Goal: Information Seeking & Learning: Learn about a topic

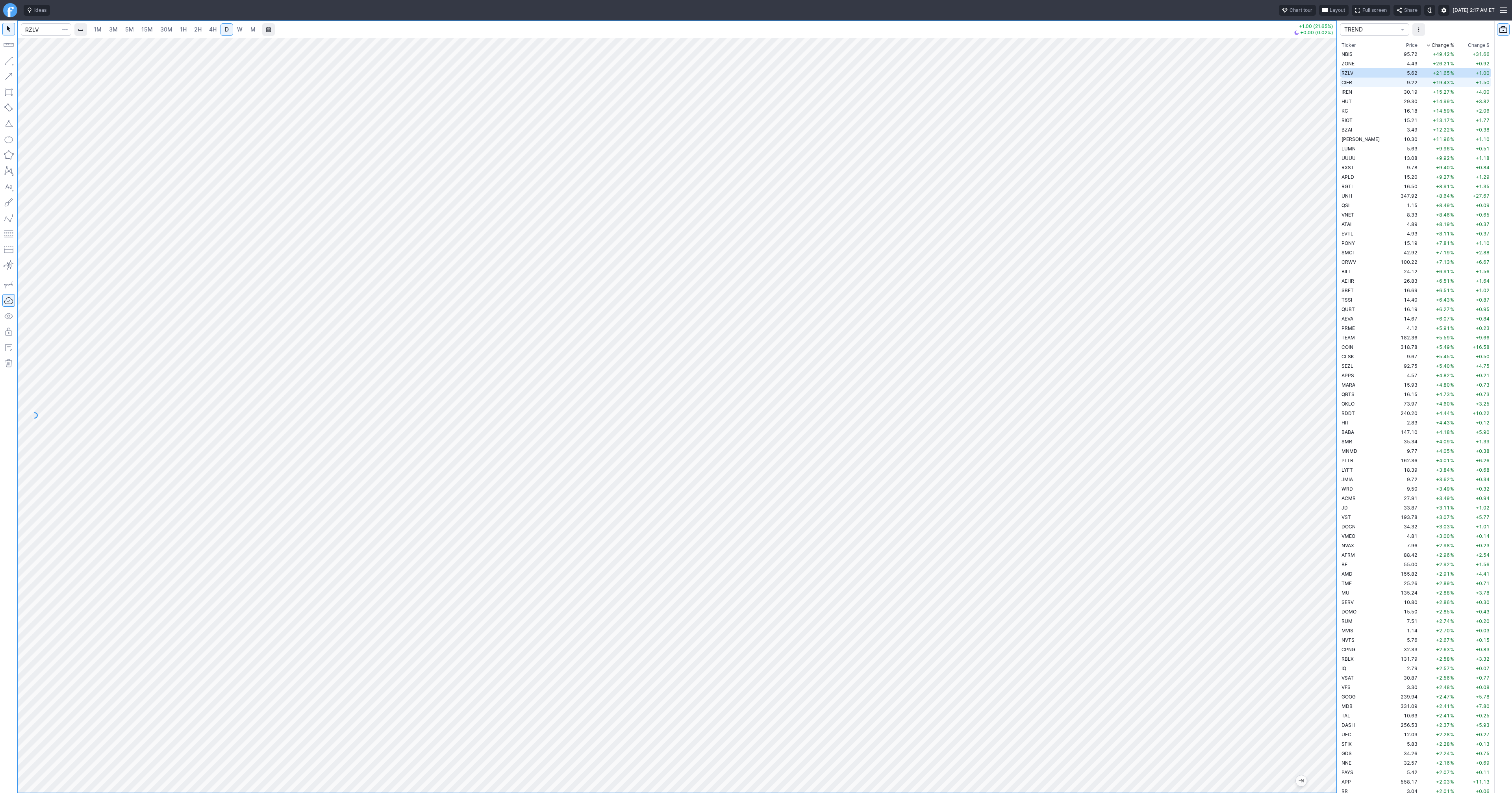
click at [1358, 79] on td "CIFR" at bounding box center [1365, 82] width 50 height 9
drag, startPoint x: 1332, startPoint y: 343, endPoint x: 1337, endPoint y: 485, distance: 142.1
click at [1337, 485] on div "1M 3M 5M 15M 30M 1H 2H 4H D W M +1.50 (19.43%) +0.46 (4.99%) TREND Ticker Price…" at bounding box center [756, 407] width 1512 height 772
drag, startPoint x: 1328, startPoint y: 373, endPoint x: 1319, endPoint y: 466, distance: 93.4
click at [1320, 466] on div at bounding box center [1328, 413] width 16 height 735
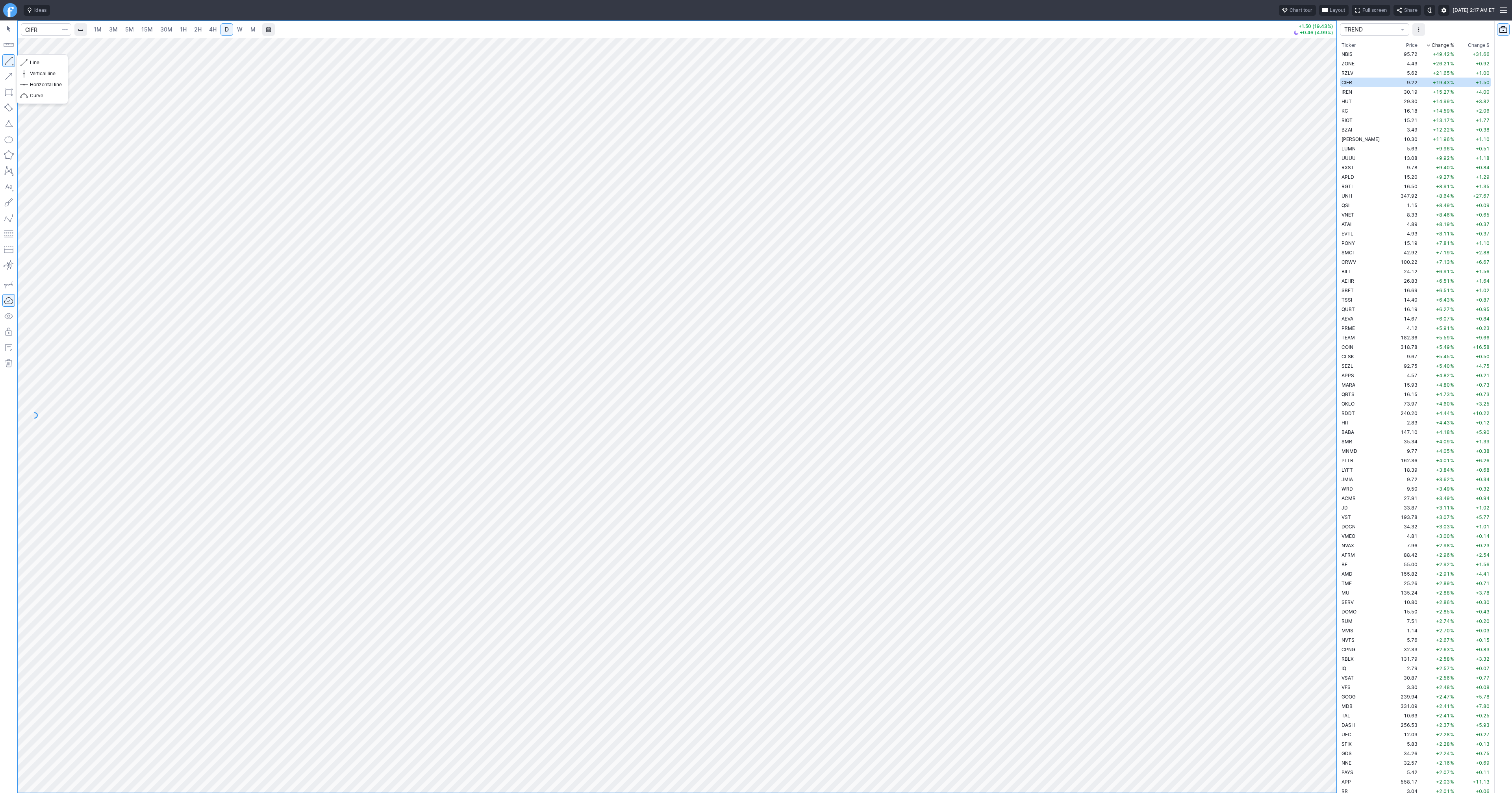
click at [11, 59] on button "button" at bounding box center [8, 60] width 12 height 12
click at [11, 56] on button "button" at bounding box center [8, 60] width 12 height 12
click at [9, 58] on button "button" at bounding box center [8, 60] width 12 height 12
drag, startPoint x: 7, startPoint y: 58, endPoint x: 58, endPoint y: 100, distance: 66.1
click at [7, 59] on button "button" at bounding box center [8, 60] width 12 height 12
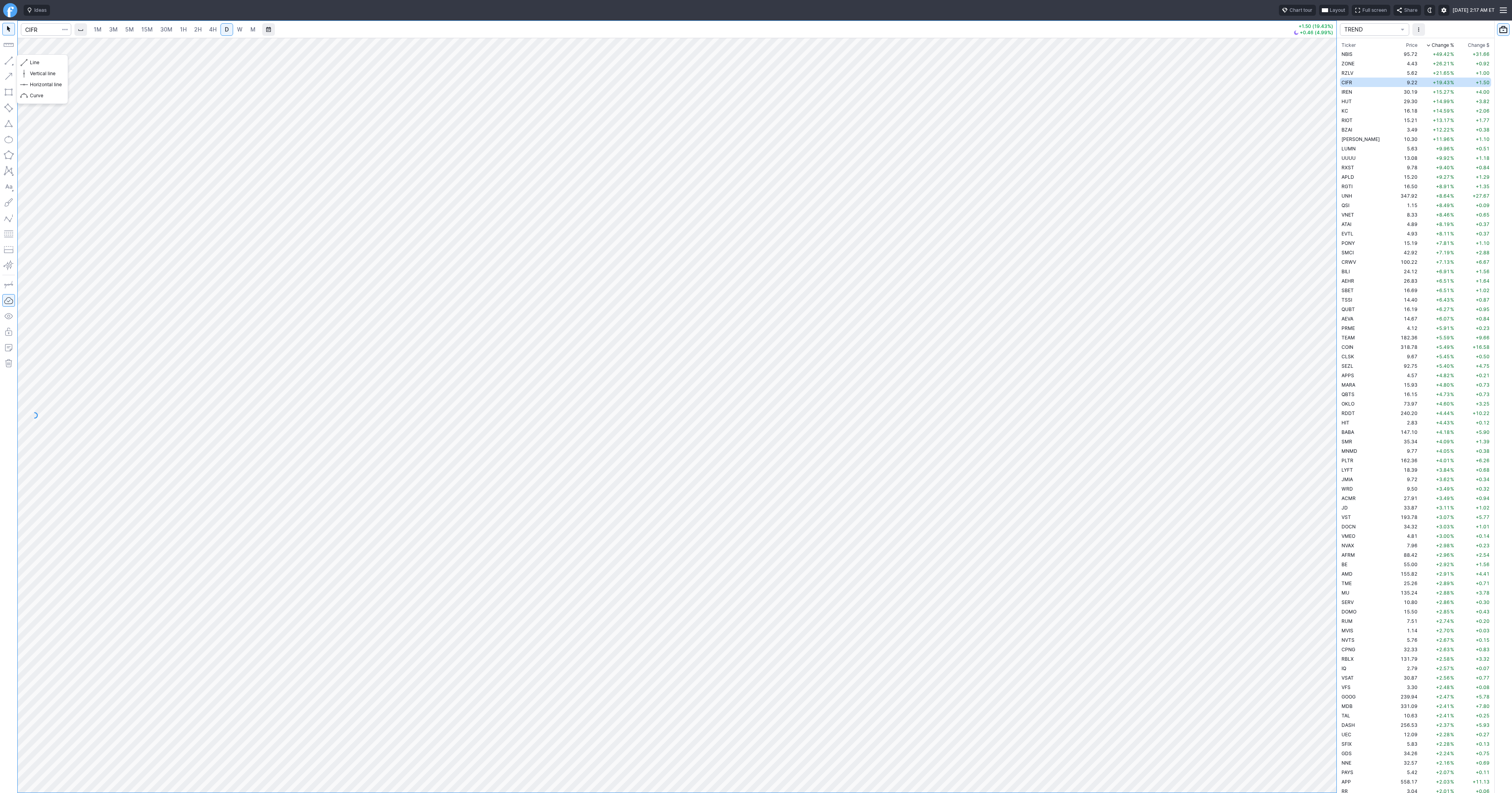
click at [8, 60] on button "button" at bounding box center [8, 60] width 12 height 12
click at [11, 56] on button "button" at bounding box center [8, 60] width 12 height 12
click at [10, 58] on button "button" at bounding box center [8, 60] width 12 height 12
click at [123, 29] on link "5M" at bounding box center [129, 29] width 16 height 12
click at [169, 29] on span "30M" at bounding box center [166, 29] width 12 height 6
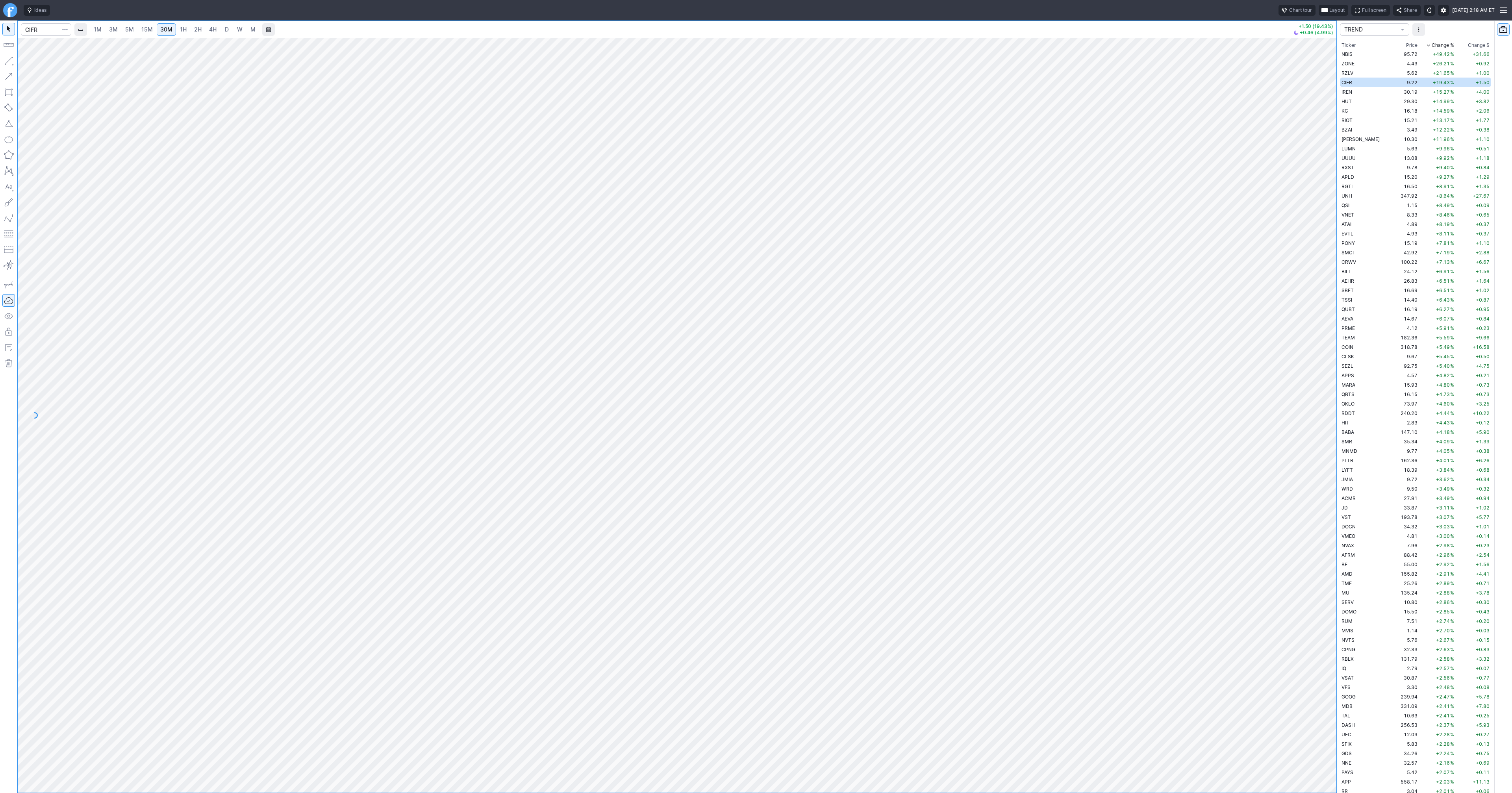
click at [187, 31] on link "1H" at bounding box center [183, 29] width 14 height 12
click at [210, 31] on span "4H" at bounding box center [212, 29] width 8 height 6
click at [1301, 471] on div at bounding box center [677, 415] width 1319 height 755
click at [224, 26] on span "D" at bounding box center [227, 29] width 5 height 8
click at [1317, 472] on div at bounding box center [677, 415] width 1319 height 755
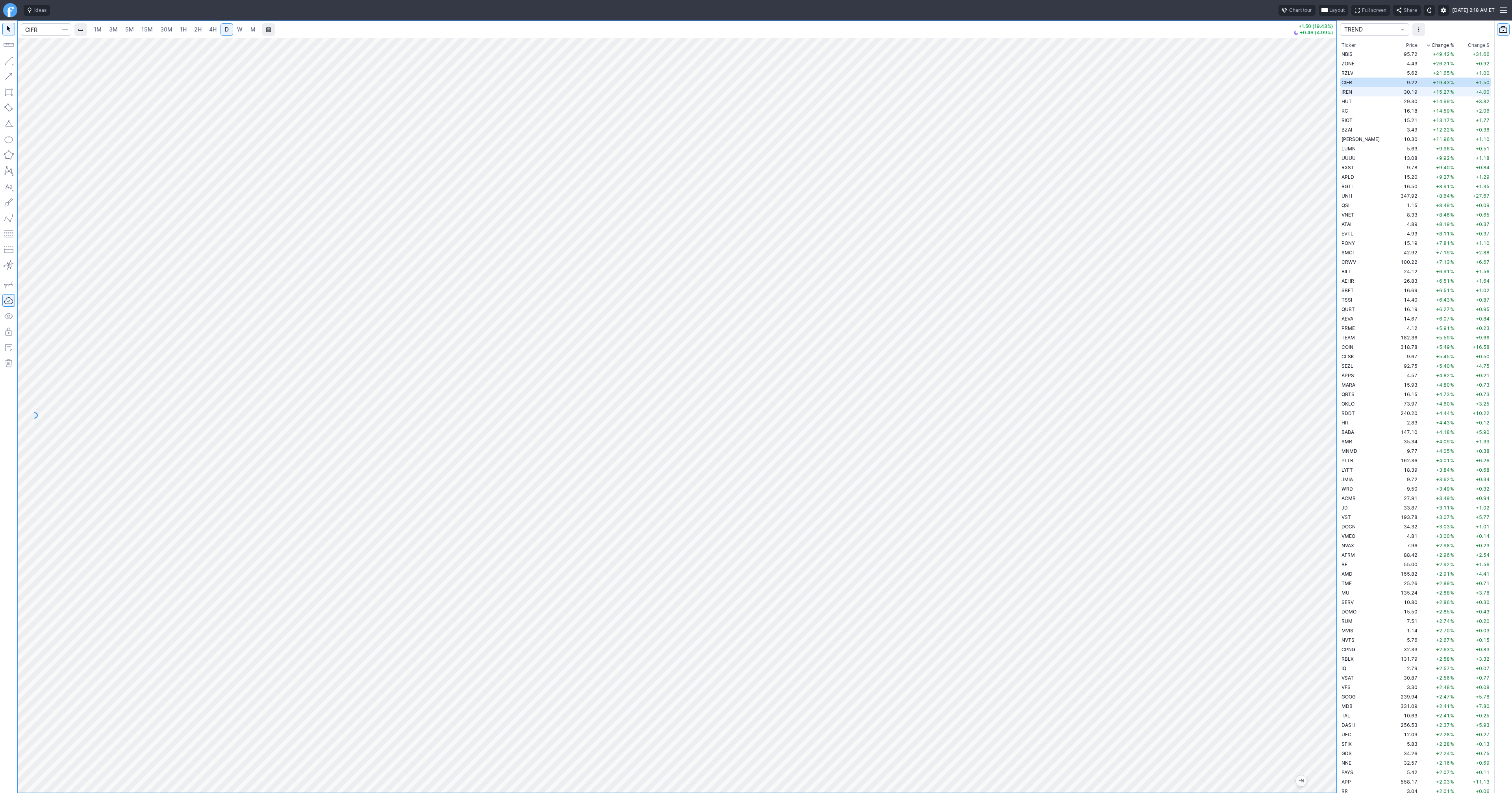
click at [1364, 89] on td "IREN" at bounding box center [1365, 92] width 50 height 9
click at [1358, 82] on td "CIFR" at bounding box center [1365, 82] width 50 height 9
drag, startPoint x: 1337, startPoint y: 291, endPoint x: 1335, endPoint y: 363, distance: 72.0
click at [1317, 400] on div at bounding box center [677, 415] width 1319 height 755
click at [1352, 101] on td "HUT" at bounding box center [1365, 101] width 50 height 9
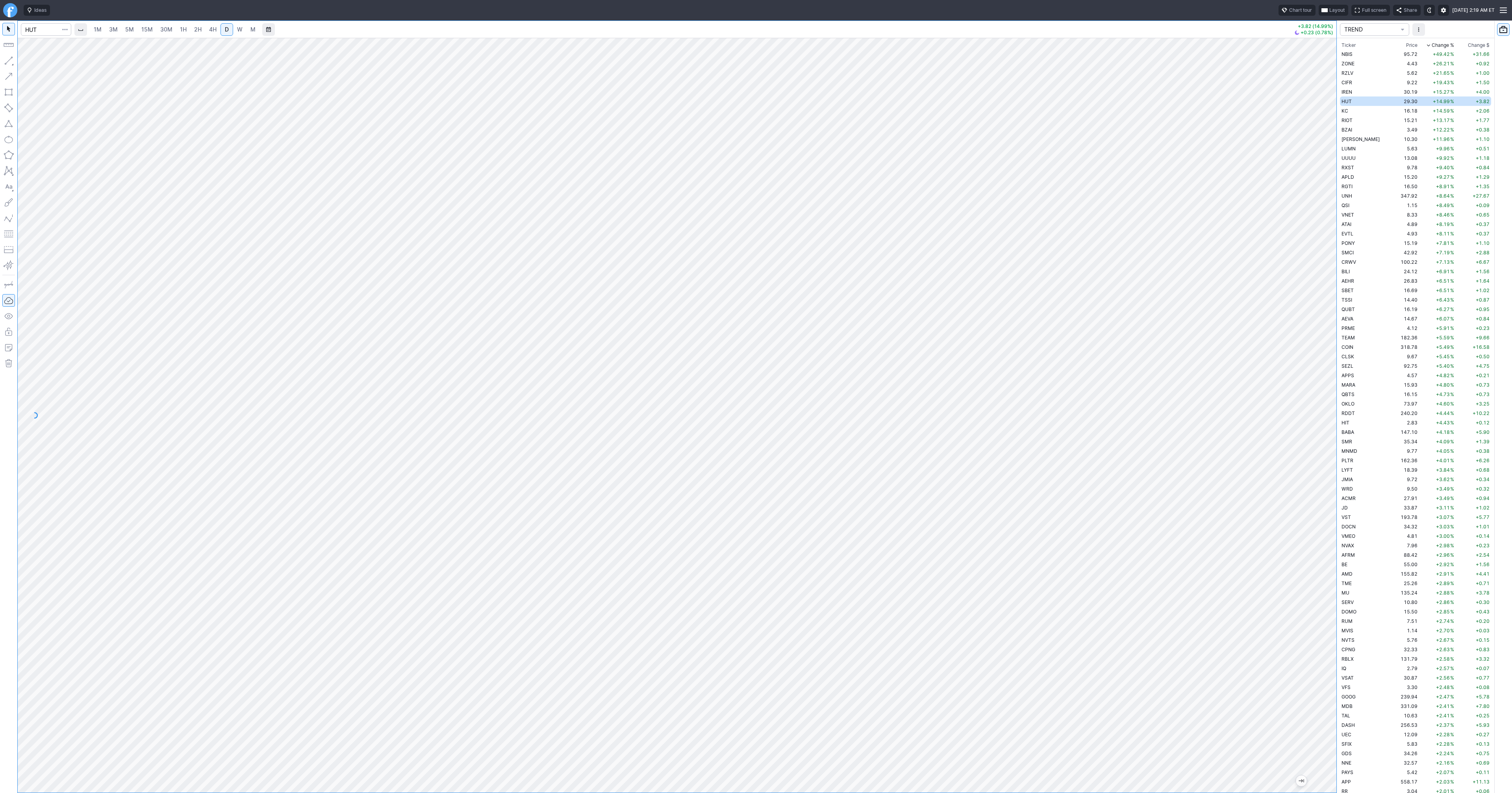
click at [1302, 589] on div at bounding box center [677, 415] width 1319 height 755
drag, startPoint x: 8, startPoint y: 62, endPoint x: 14, endPoint y: 85, distance: 23.8
click at [8, 63] on button "button" at bounding box center [8, 60] width 12 height 12
click at [8, 61] on button "button" at bounding box center [8, 60] width 12 height 12
drag, startPoint x: 6, startPoint y: 66, endPoint x: 21, endPoint y: 90, distance: 28.3
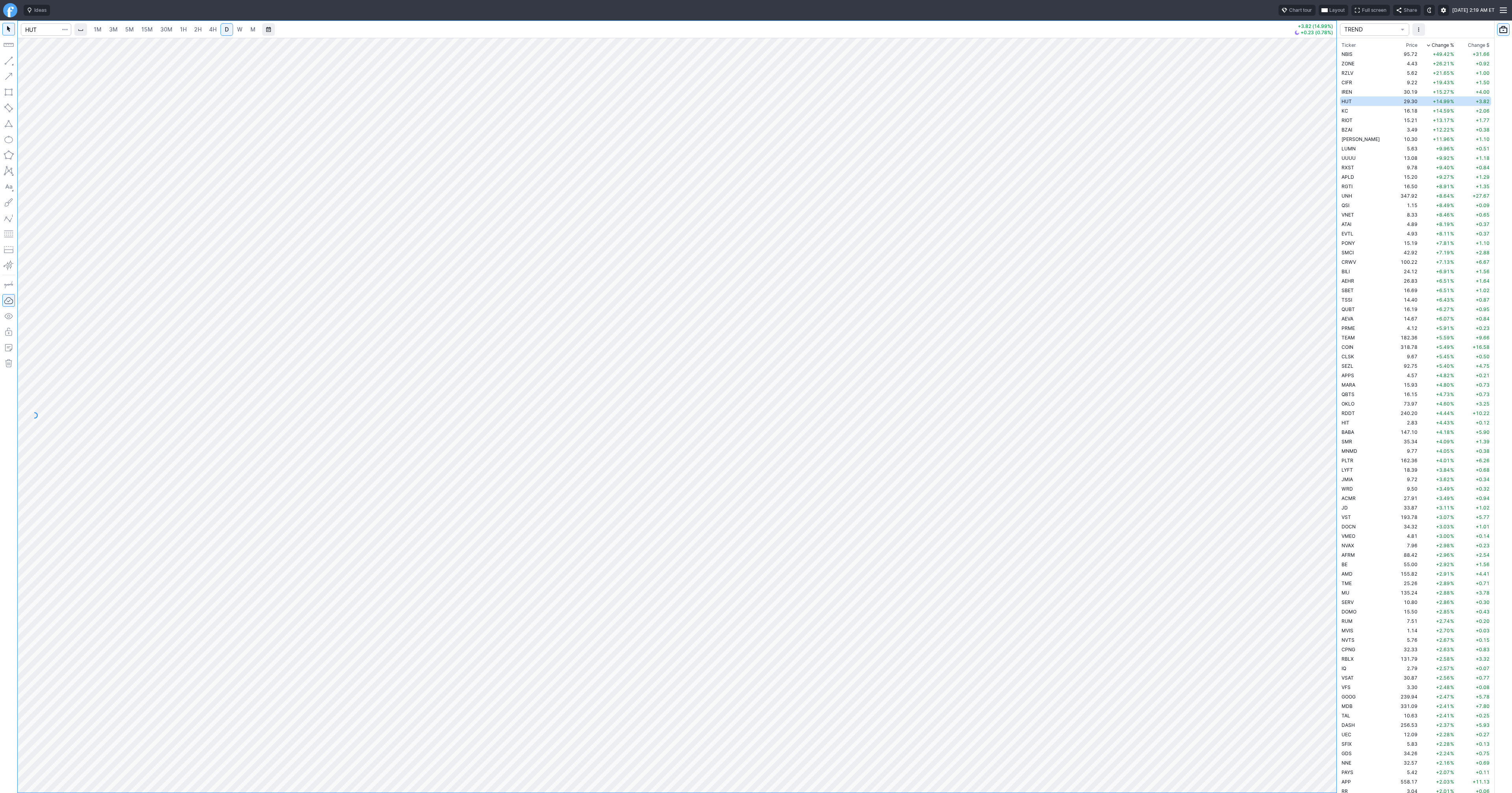
click at [6, 66] on button "button" at bounding box center [8, 60] width 12 height 12
click at [9, 60] on button "button" at bounding box center [8, 60] width 12 height 12
click at [9, 60] on button "button" at bounding box center [8, 60] width 12 height 12
click at [4, 60] on button "button" at bounding box center [8, 60] width 12 height 12
drag, startPoint x: 5, startPoint y: 58, endPoint x: 27, endPoint y: 81, distance: 31.8
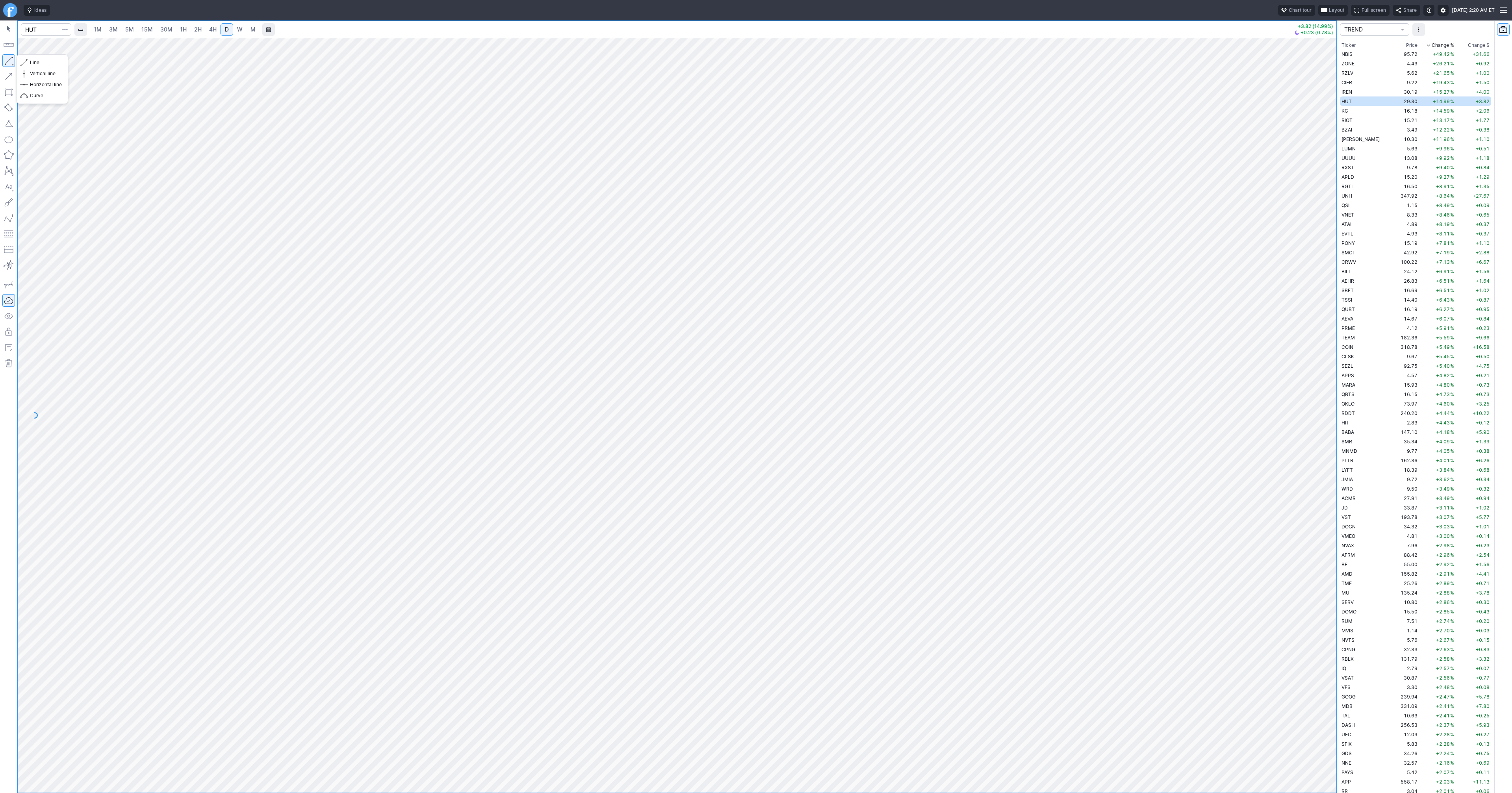
click at [7, 62] on button "button" at bounding box center [8, 60] width 12 height 12
drag, startPoint x: 9, startPoint y: 60, endPoint x: 11, endPoint y: 85, distance: 25.1
click at [9, 61] on button "button" at bounding box center [8, 60] width 12 height 12
drag, startPoint x: 8, startPoint y: 57, endPoint x: 32, endPoint y: 75, distance: 30.0
click at [9, 57] on button "button" at bounding box center [8, 60] width 12 height 12
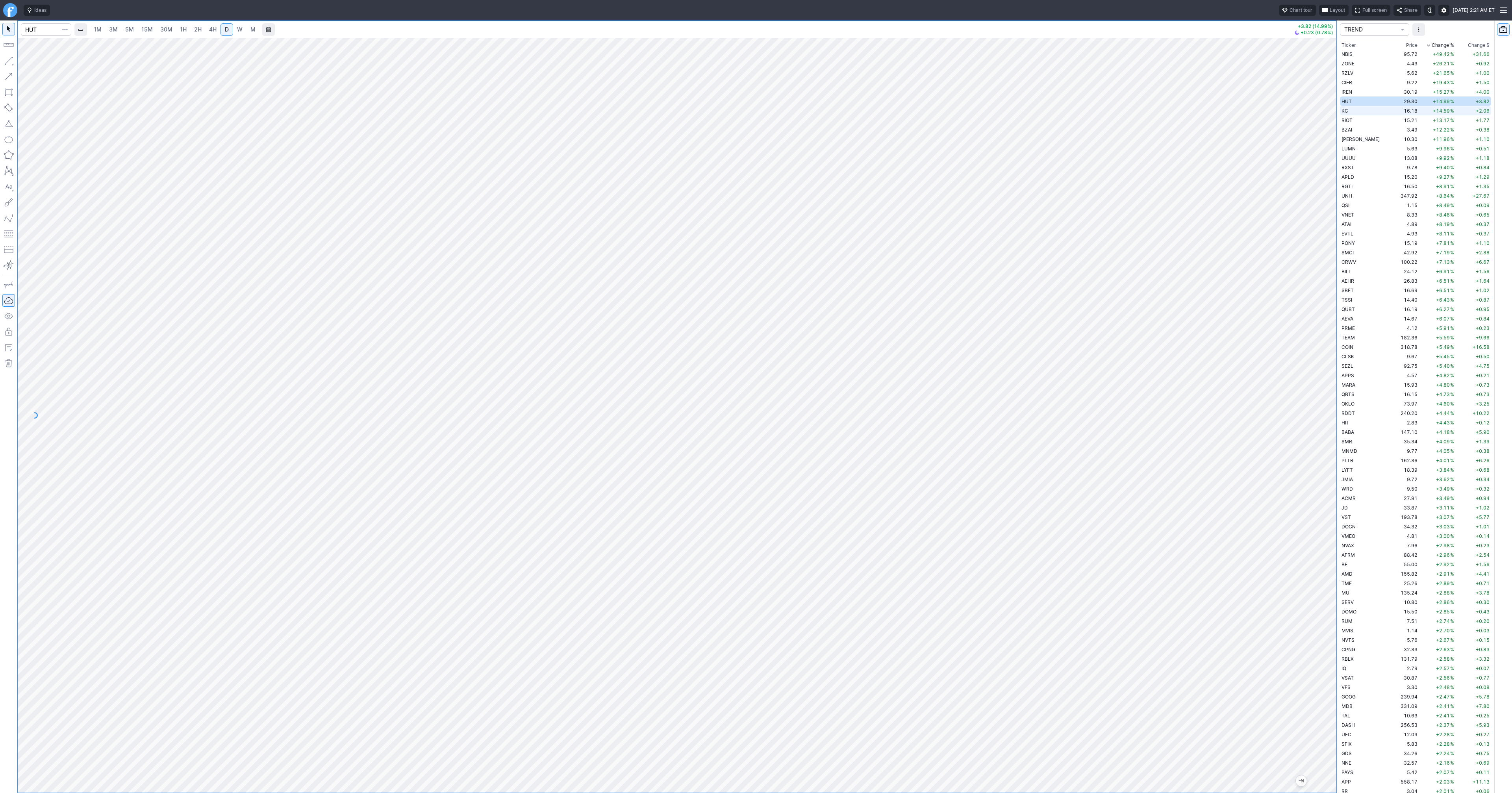
click at [1348, 113] on td "KC" at bounding box center [1365, 110] width 50 height 9
click at [240, 31] on span "W" at bounding box center [239, 29] width 5 height 6
click at [225, 28] on span "D" at bounding box center [227, 29] width 4 height 6
click at [1314, 381] on div at bounding box center [677, 415] width 1319 height 755
click at [1362, 11] on span "Full screen" at bounding box center [1375, 10] width 25 height 8
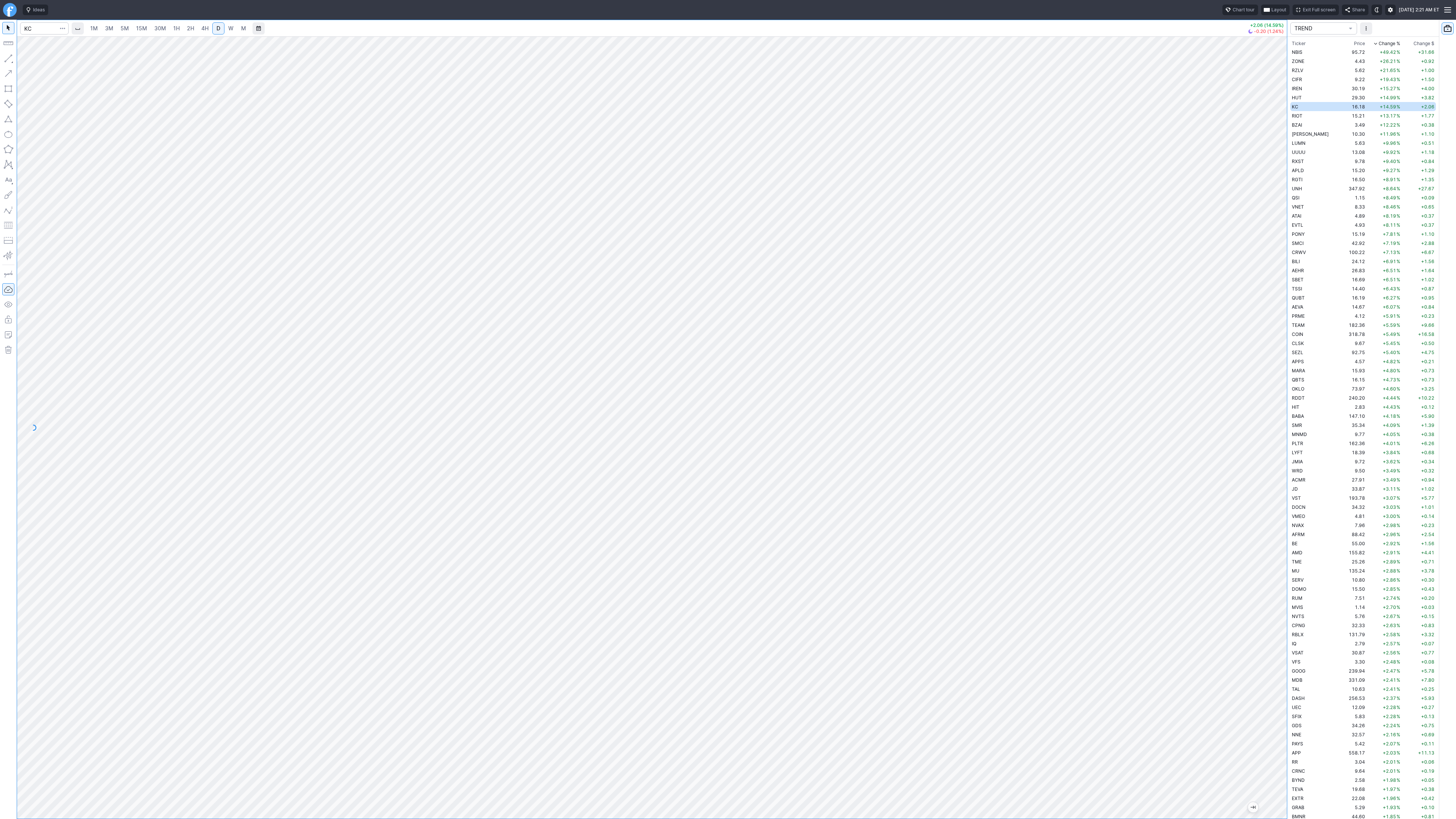
drag, startPoint x: 1285, startPoint y: 619, endPoint x: 1284, endPoint y: 589, distance: 30.0
click at [1284, 589] on div at bounding box center [1279, 426] width 16 height 763
click at [5, 60] on button "button" at bounding box center [8, 58] width 12 height 12
click at [11, 56] on button "button" at bounding box center [8, 58] width 12 height 12
click at [10, 60] on button "button" at bounding box center [8, 58] width 12 height 12
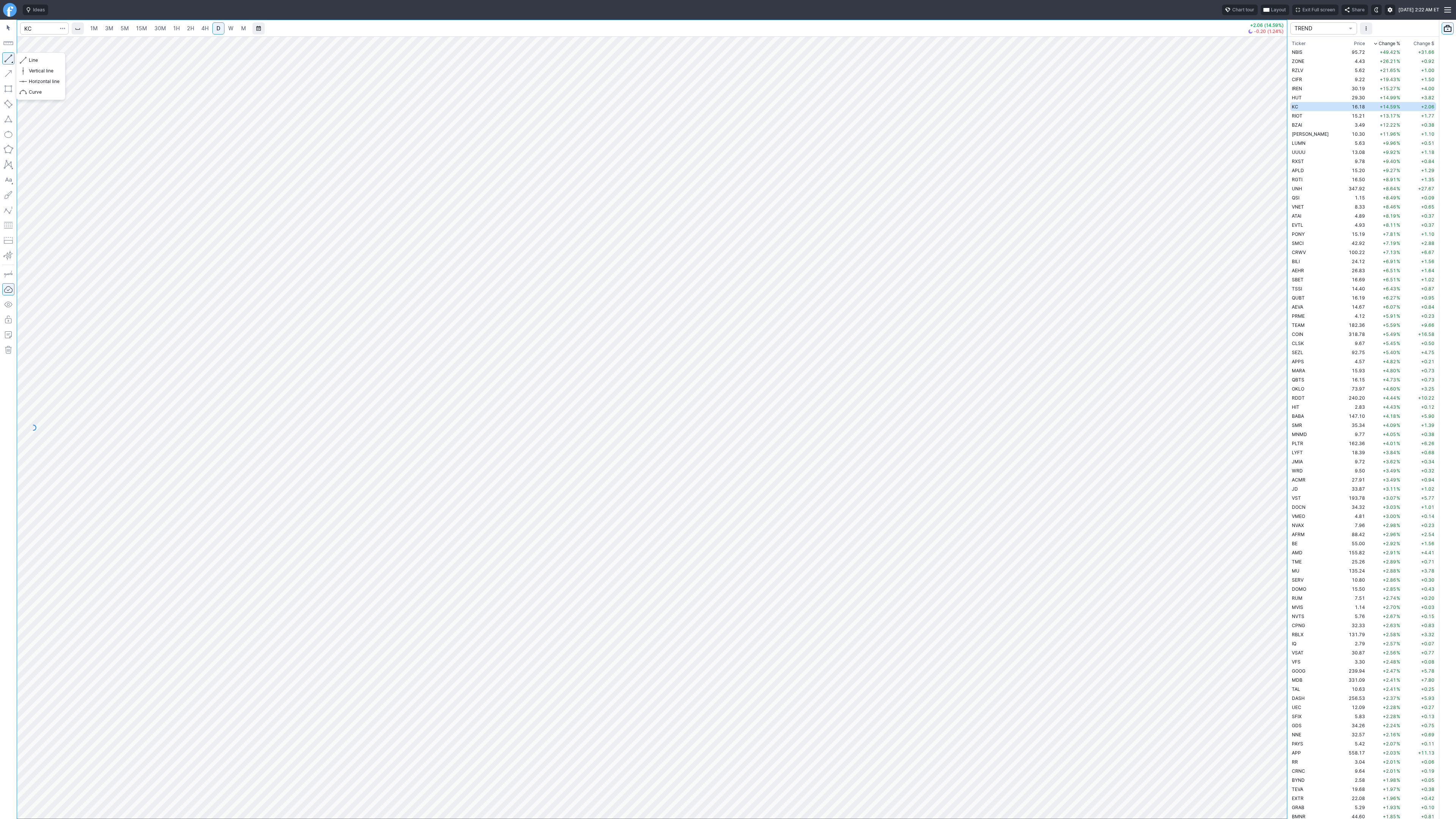
click at [10, 58] on button "button" at bounding box center [8, 58] width 12 height 12
drag, startPoint x: 6, startPoint y: 56, endPoint x: 34, endPoint y: 90, distance: 44.0
click at [6, 57] on button "button" at bounding box center [8, 58] width 12 height 12
drag, startPoint x: 37, startPoint y: 59, endPoint x: 48, endPoint y: 75, distance: 19.4
click at [38, 59] on span "Line" at bounding box center [44, 60] width 31 height 7
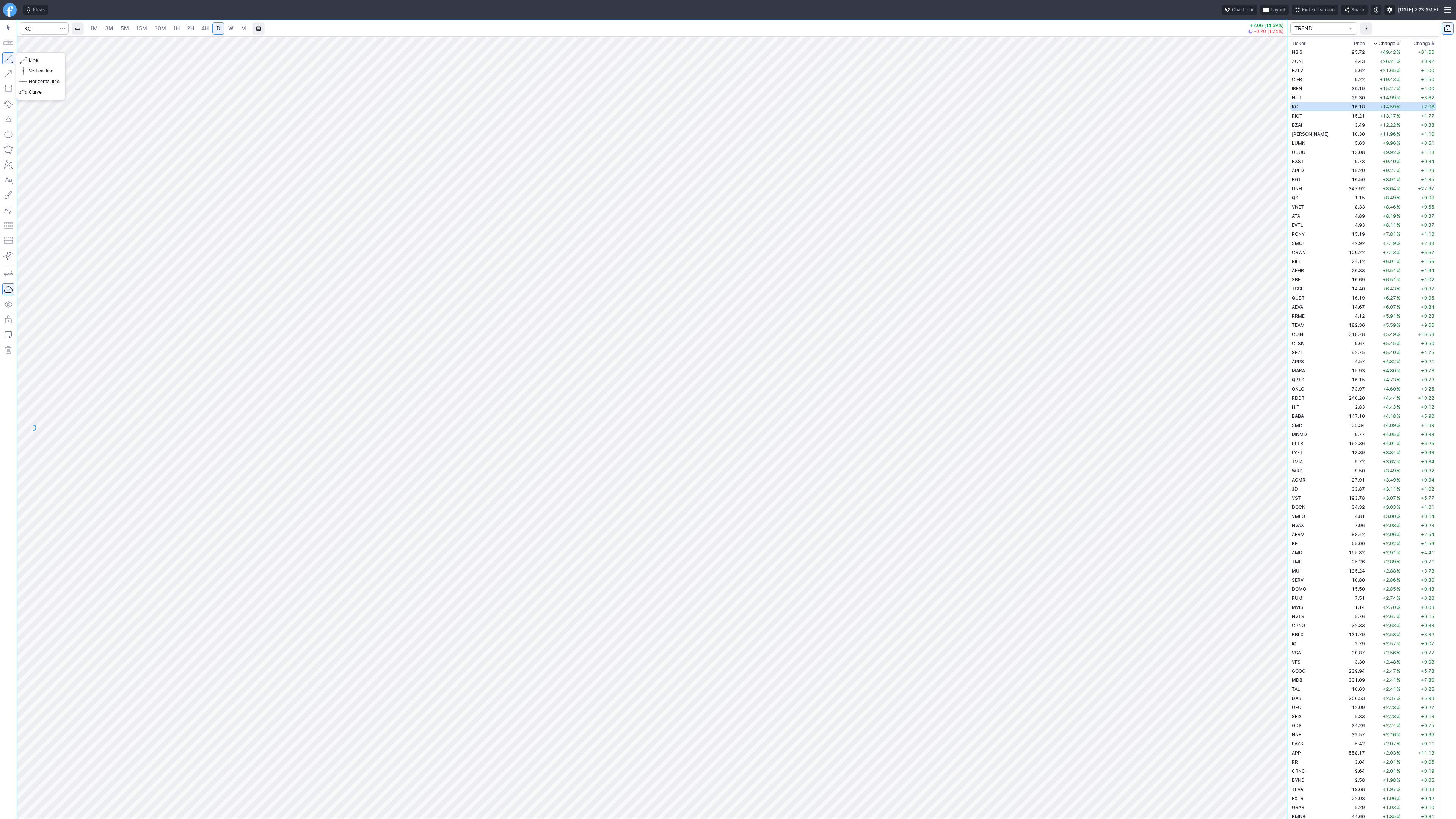
click at [12, 55] on button "button" at bounding box center [8, 58] width 12 height 12
click at [9, 57] on button "button" at bounding box center [8, 58] width 12 height 12
click at [43, 60] on span "Line" at bounding box center [44, 60] width 31 height 7
click at [1306, 115] on td "RIOT" at bounding box center [1314, 116] width 48 height 9
click at [1303, 104] on td "KC" at bounding box center [1314, 106] width 48 height 9
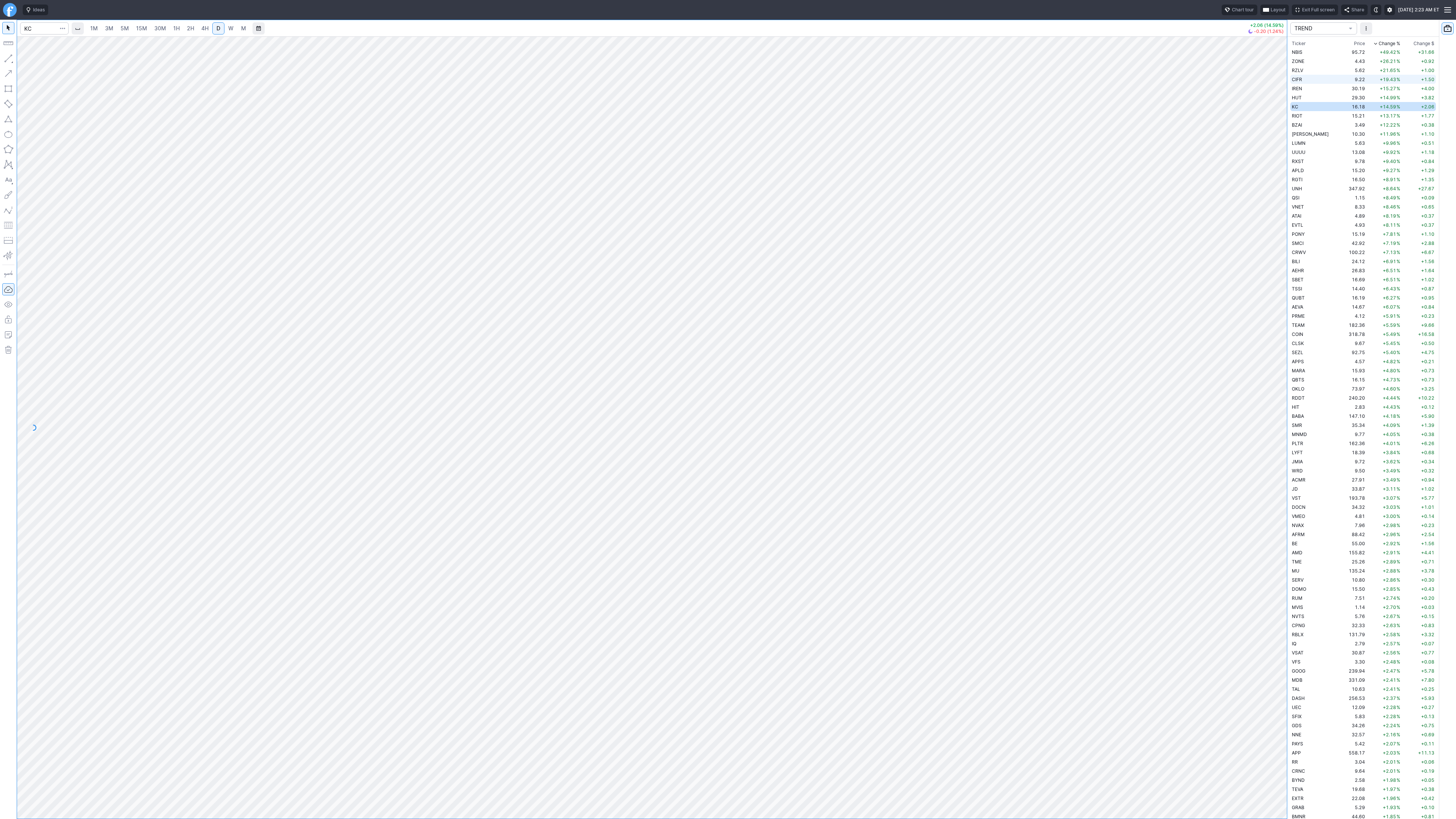
click at [1301, 80] on span "CIFR" at bounding box center [1297, 80] width 10 height 6
drag, startPoint x: 1287, startPoint y: 395, endPoint x: 1283, endPoint y: 405, distance: 10.8
drag, startPoint x: 1284, startPoint y: 389, endPoint x: 1276, endPoint y: 521, distance: 132.2
click at [1275, 523] on div at bounding box center [1279, 426] width 16 height 763
click at [1300, 114] on span "RIOT" at bounding box center [1297, 116] width 11 height 6
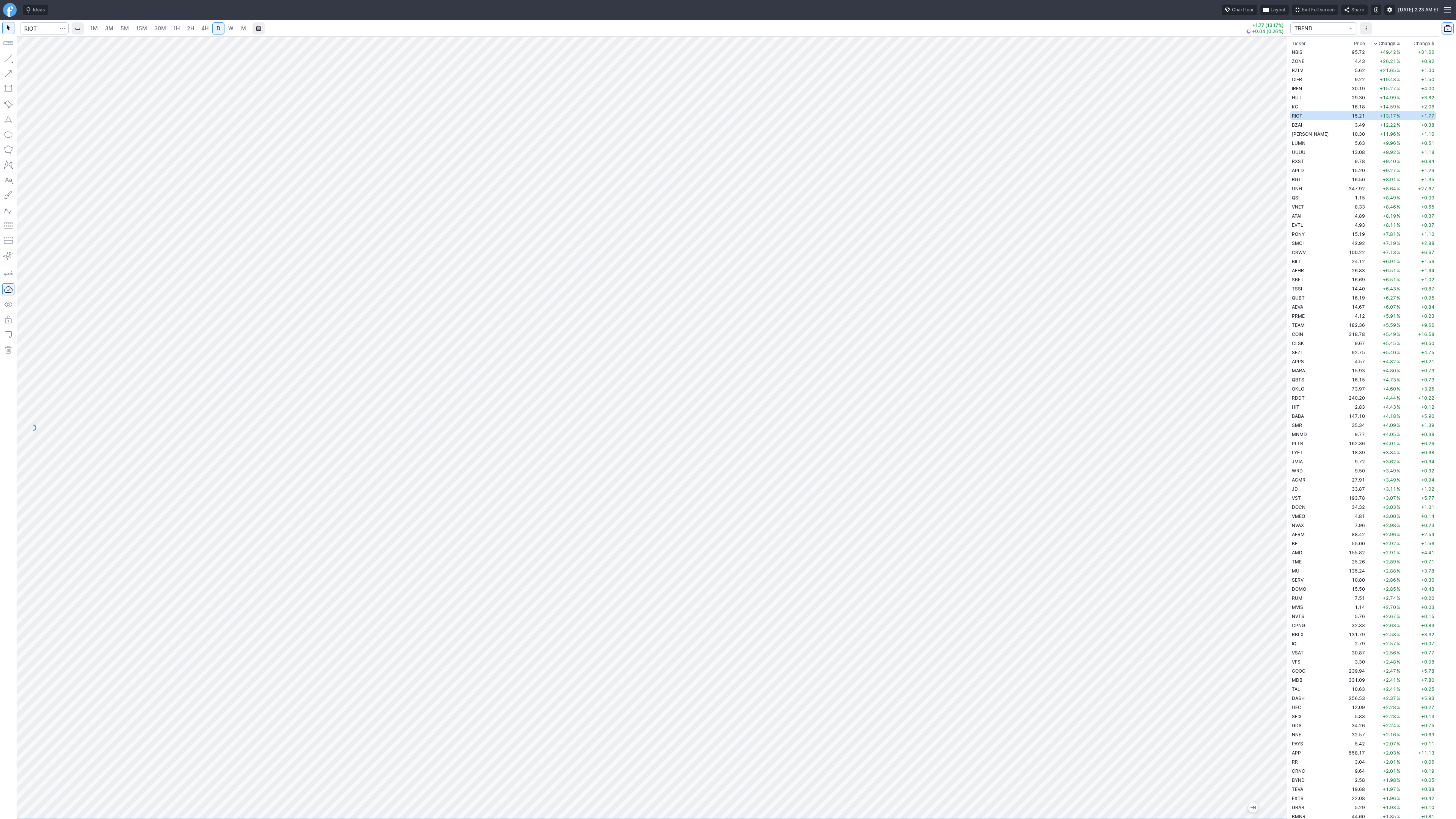
click at [1238, 514] on div at bounding box center [652, 427] width 1270 height 782
drag, startPoint x: 10, startPoint y: 55, endPoint x: 13, endPoint y: 175, distance: 120.0
click at [10, 56] on button "button" at bounding box center [8, 58] width 12 height 12
click at [10, 57] on button "button" at bounding box center [8, 58] width 12 height 12
click at [6, 56] on button "button" at bounding box center [8, 58] width 12 height 12
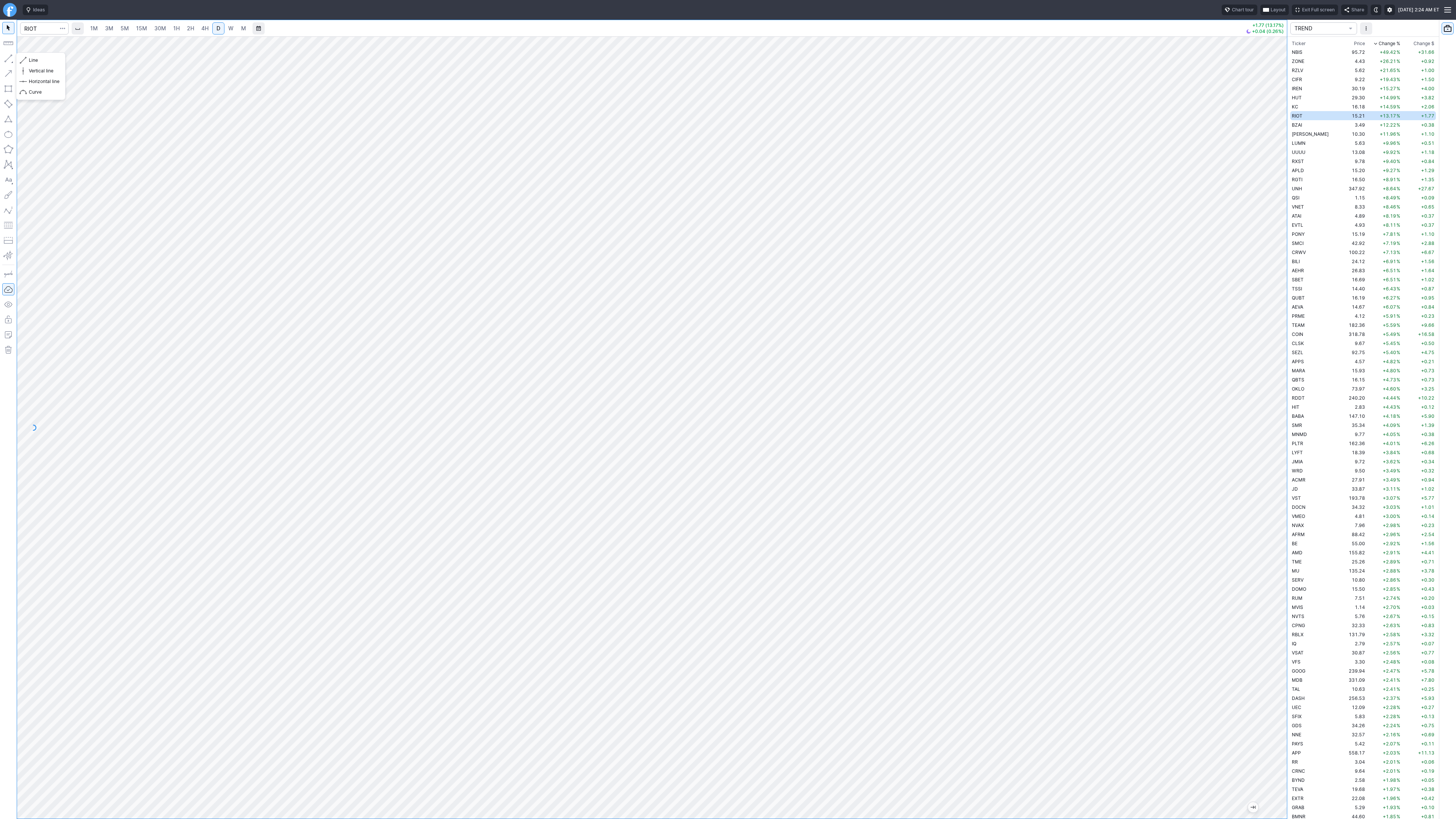
click at [8, 60] on button "button" at bounding box center [8, 58] width 12 height 12
drag, startPoint x: 11, startPoint y: 62, endPoint x: 28, endPoint y: 83, distance: 27.0
click at [11, 62] on button "button" at bounding box center [8, 58] width 12 height 12
drag, startPoint x: 29, startPoint y: 60, endPoint x: 51, endPoint y: 92, distance: 38.8
click at [32, 64] on button "Line" at bounding box center [41, 60] width 44 height 11
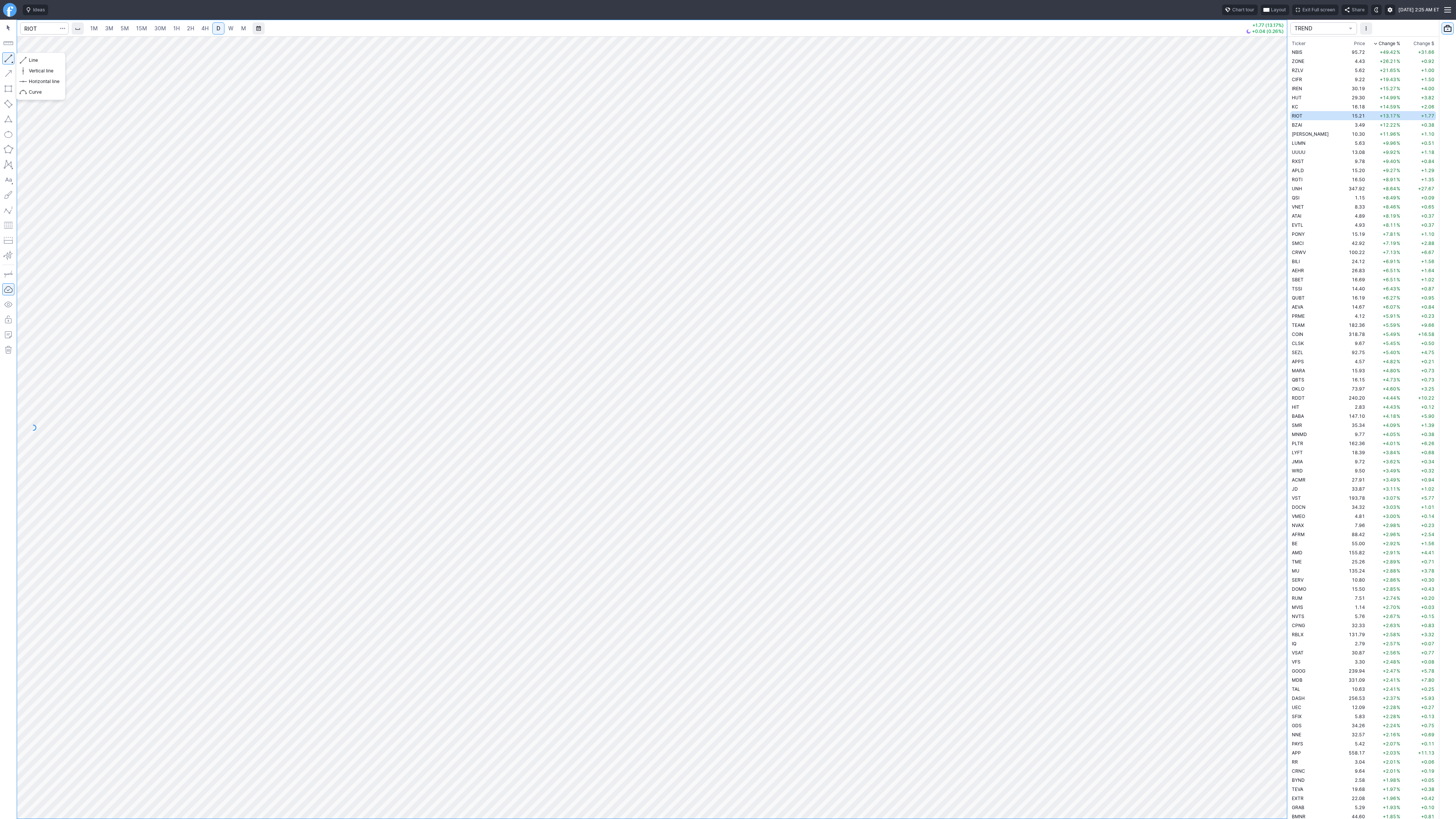
click at [8, 58] on button "button" at bounding box center [8, 58] width 12 height 12
click at [6, 55] on button "button" at bounding box center [8, 58] width 12 height 12
click at [1316, 125] on td "BZAI" at bounding box center [1314, 125] width 48 height 9
click at [201, 27] on span "4H" at bounding box center [205, 28] width 7 height 6
click at [213, 27] on link "D" at bounding box center [218, 28] width 12 height 12
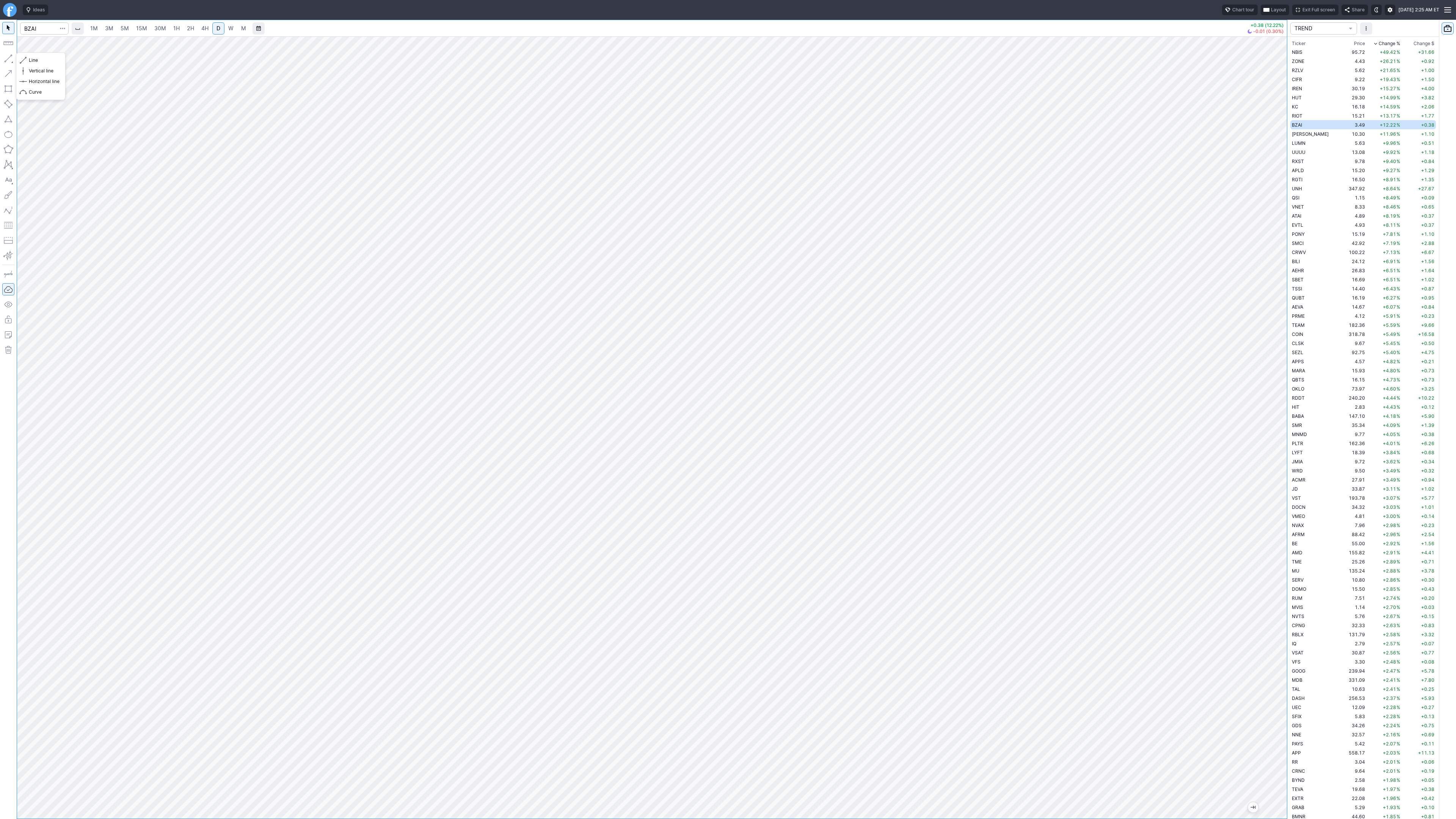
click at [8, 62] on button "button" at bounding box center [8, 58] width 12 height 12
drag, startPoint x: 6, startPoint y: 56, endPoint x: 47, endPoint y: 84, distance: 49.6
click at [6, 57] on button "button" at bounding box center [8, 58] width 12 height 12
click at [1305, 132] on span "[PERSON_NAME]" at bounding box center [1310, 134] width 37 height 6
click at [1234, 595] on div at bounding box center [652, 427] width 1270 height 782
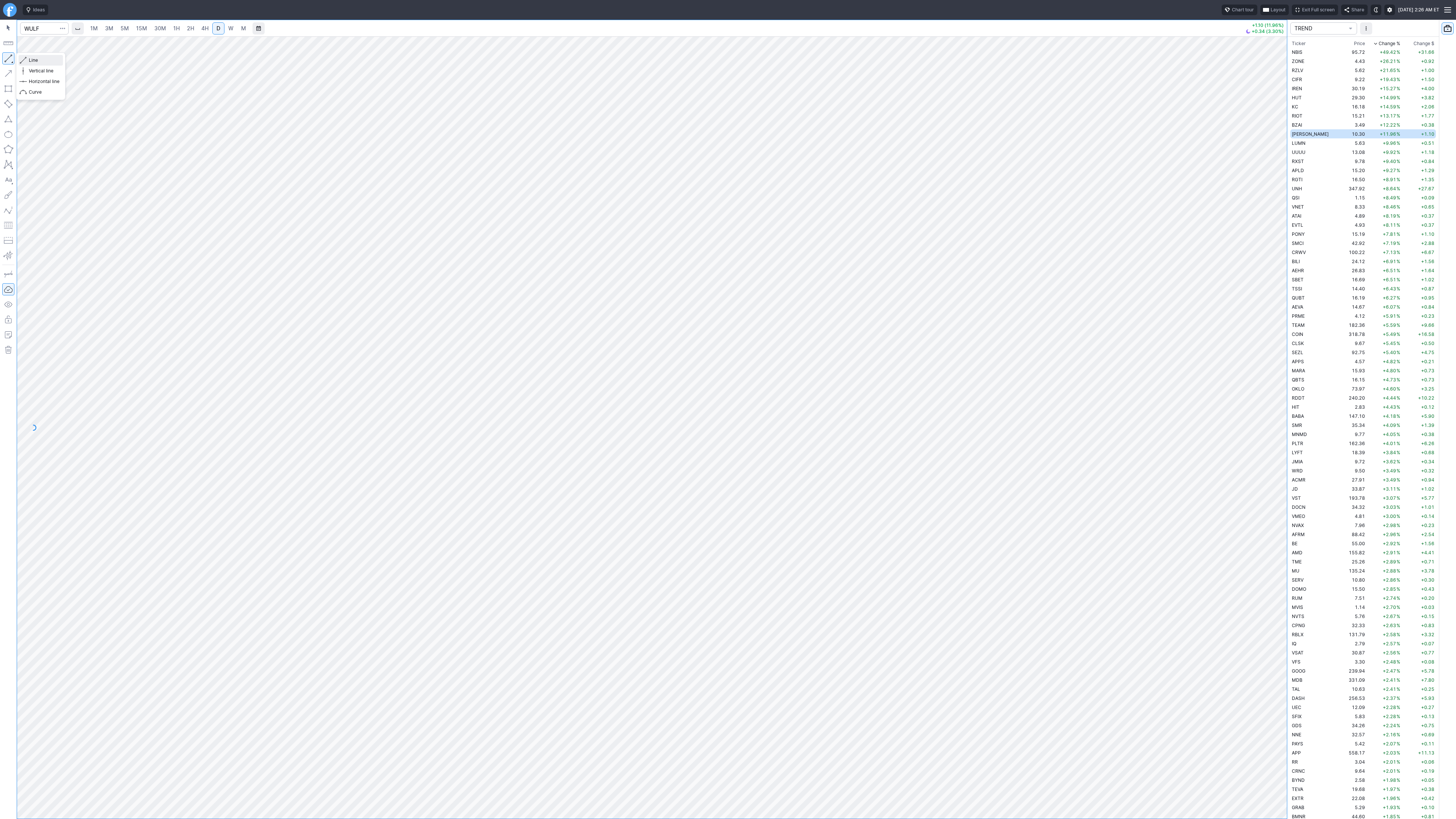
click at [41, 60] on span "Line" at bounding box center [44, 60] width 31 height 7
click at [5, 57] on button "button" at bounding box center [8, 58] width 12 height 12
drag, startPoint x: 6, startPoint y: 57, endPoint x: 28, endPoint y: 83, distance: 34.1
click at [6, 58] on button "button" at bounding box center [8, 58] width 12 height 12
drag, startPoint x: 6, startPoint y: 57, endPoint x: 37, endPoint y: 93, distance: 47.5
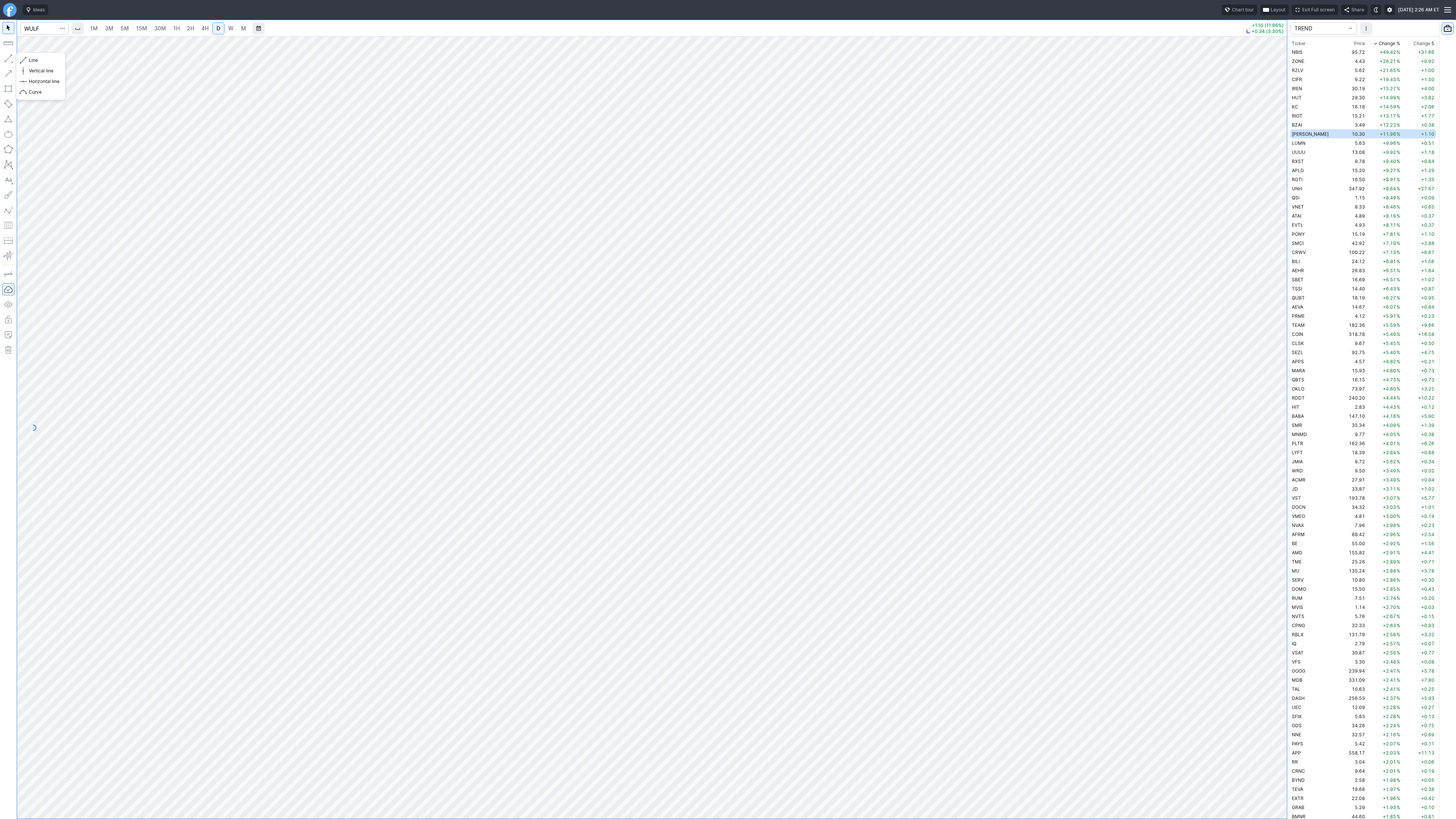
click at [6, 57] on button "button" at bounding box center [8, 58] width 12 height 12
click at [8, 58] on button "button" at bounding box center [8, 58] width 12 height 12
click at [8, 59] on button "button" at bounding box center [8, 58] width 12 height 12
drag, startPoint x: 9, startPoint y: 55, endPoint x: 41, endPoint y: 93, distance: 49.7
click at [10, 57] on button "button" at bounding box center [8, 58] width 12 height 12
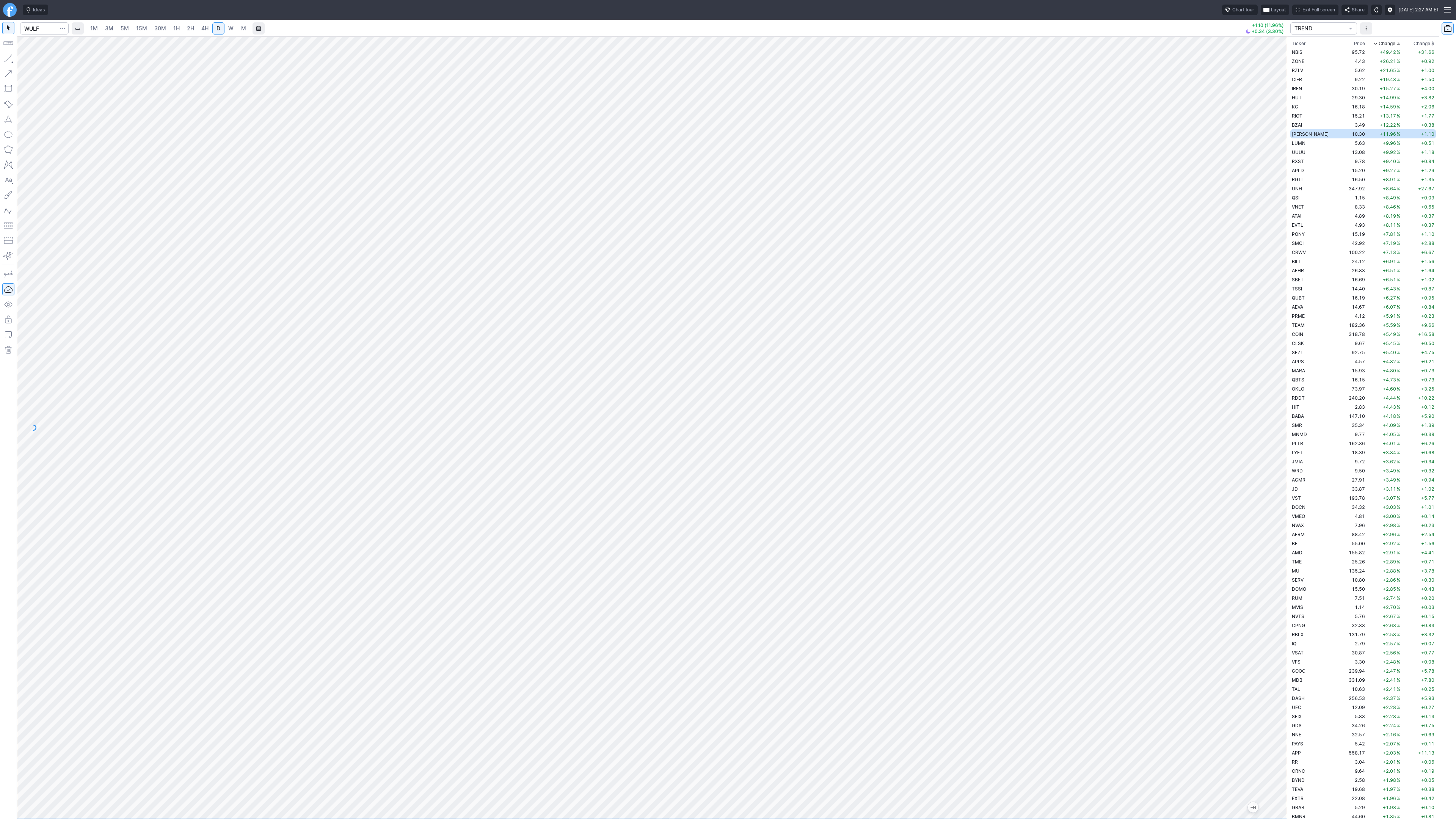
click at [113, 29] on link "3M" at bounding box center [109, 28] width 15 height 12
click at [138, 32] on link "15M" at bounding box center [142, 28] width 18 height 12
click at [214, 27] on link "D" at bounding box center [218, 28] width 12 height 12
drag, startPoint x: 1276, startPoint y: 210, endPoint x: 1271, endPoint y: 345, distance: 135.1
click at [1272, 350] on div at bounding box center [1279, 426] width 16 height 763
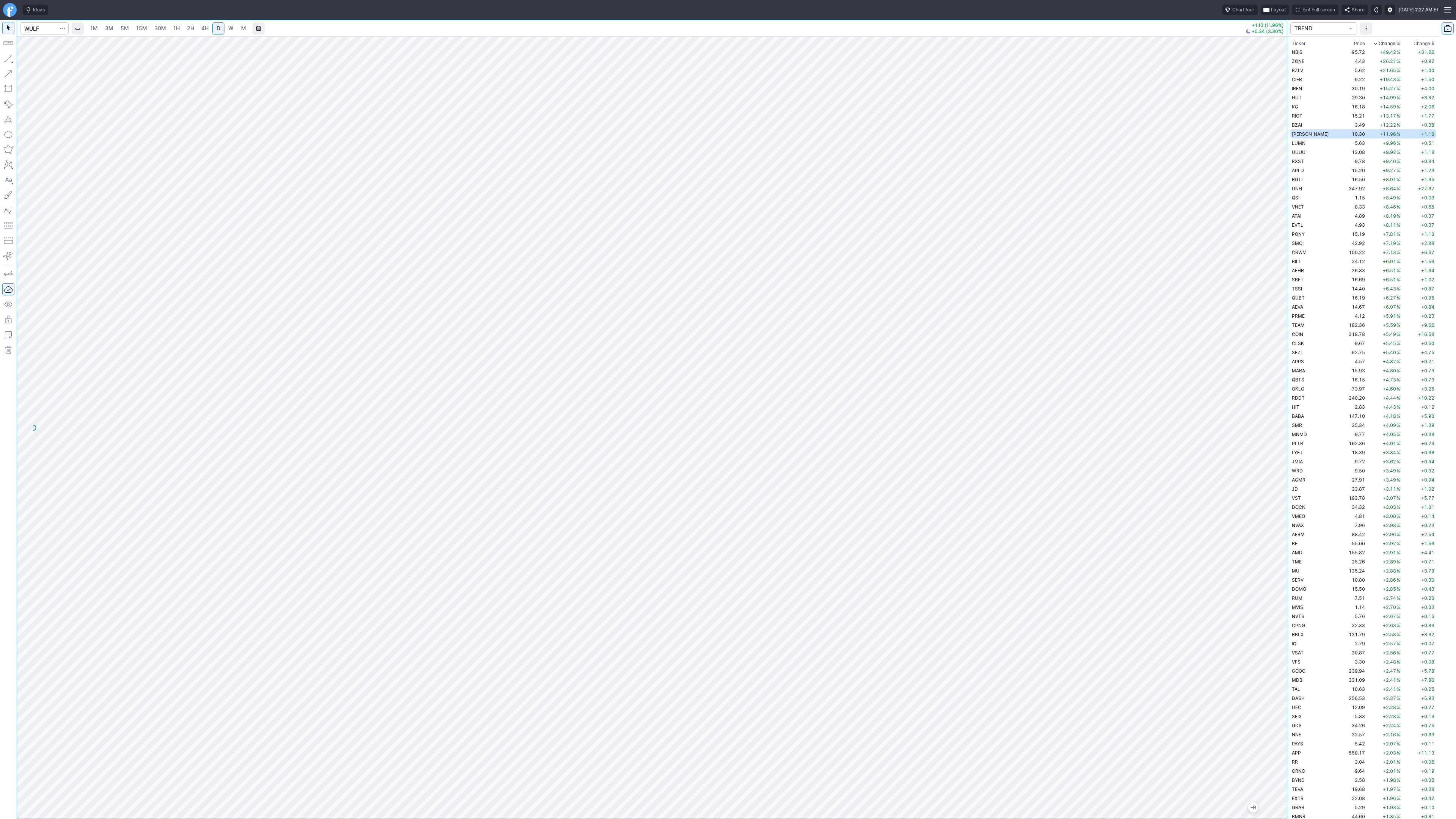
click at [175, 29] on span "1H" at bounding box center [176, 28] width 6 height 6
click at [29, 59] on span "Line" at bounding box center [44, 60] width 31 height 7
click at [4, 55] on button "button" at bounding box center [8, 58] width 12 height 12
drag, startPoint x: 1281, startPoint y: 199, endPoint x: 1278, endPoint y: 281, distance: 82.1
click at [1278, 281] on div at bounding box center [1279, 426] width 16 height 763
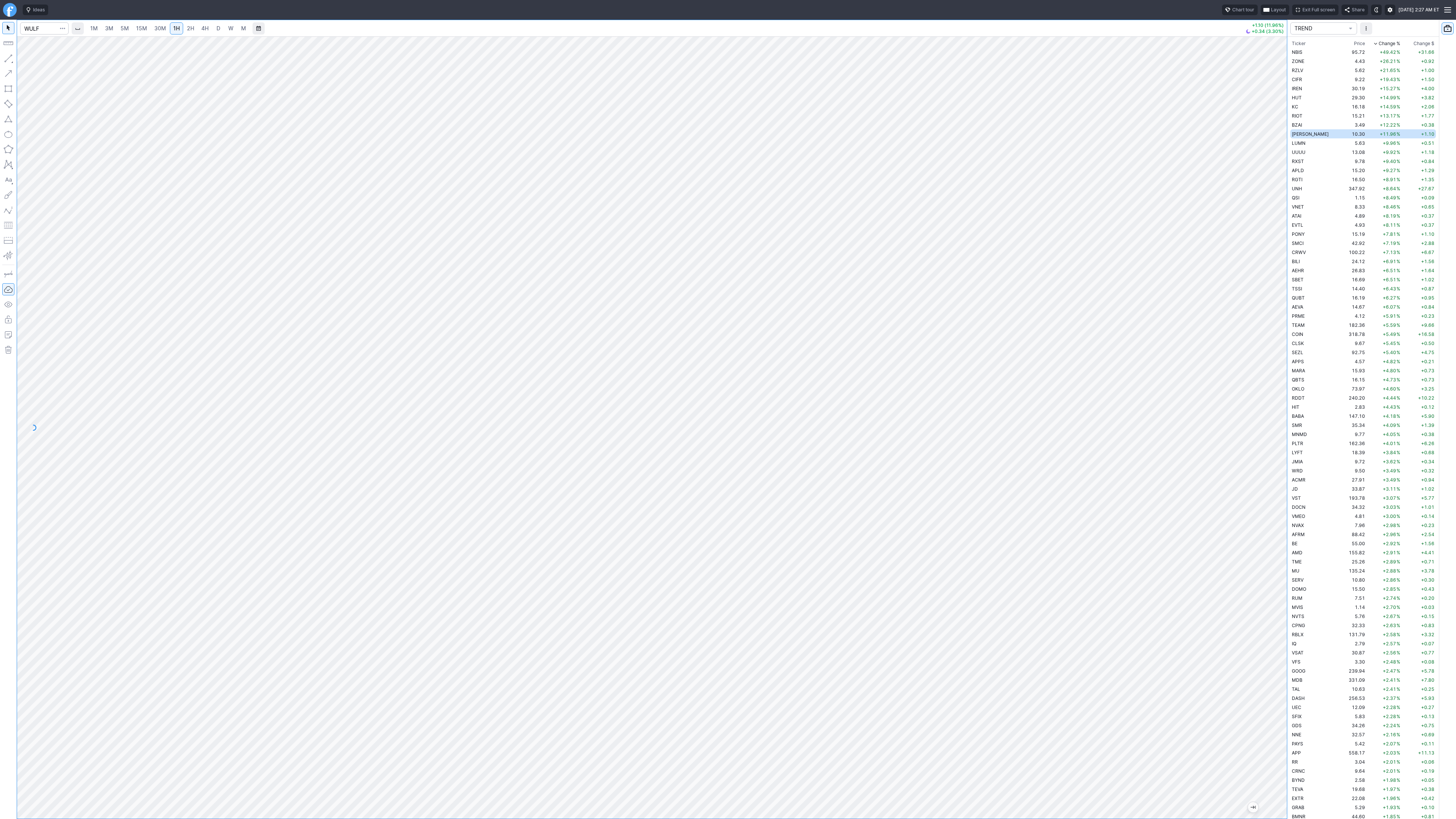
click at [216, 28] on span "D" at bounding box center [218, 28] width 4 height 6
drag, startPoint x: 1281, startPoint y: 239, endPoint x: 1271, endPoint y: 460, distance: 221.2
click at [1271, 467] on div at bounding box center [1279, 426] width 16 height 763
click at [1301, 143] on span "LUMN" at bounding box center [1299, 143] width 14 height 6
click at [8, 59] on button "button" at bounding box center [8, 58] width 12 height 12
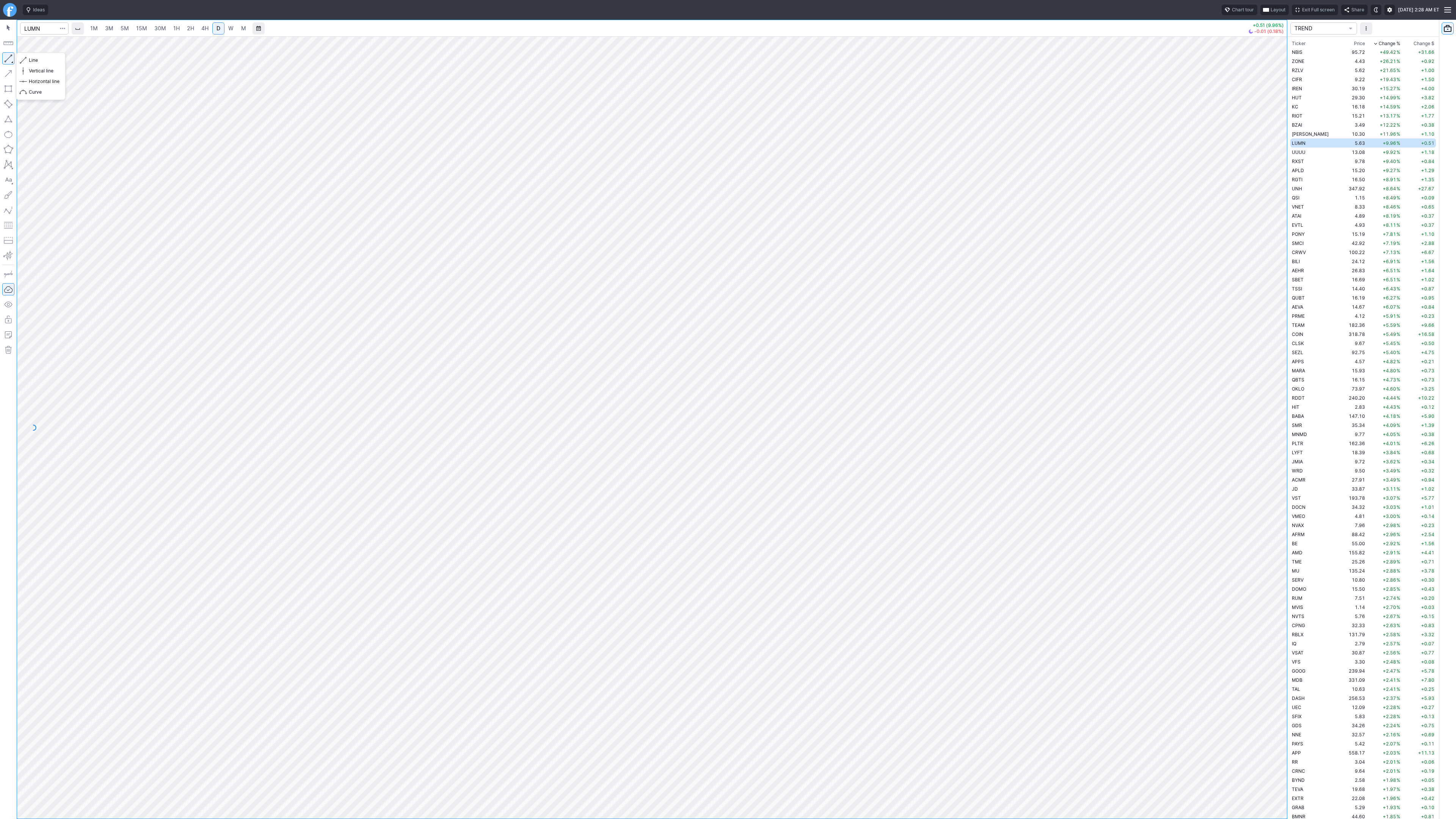
click at [7, 57] on button "button" at bounding box center [8, 58] width 12 height 12
click at [8, 58] on button "button" at bounding box center [8, 58] width 12 height 12
drag, startPoint x: 1289, startPoint y: 605, endPoint x: 1284, endPoint y: 604, distance: 5.1
click at [1285, 603] on div "1M 3M 5M 15M 30M 1H 2H 4H D W M +0.51 (9.96%) -0.01 (0.18%) TREND Ticker Price …" at bounding box center [728, 419] width 1456 height 799
drag, startPoint x: 1281, startPoint y: 604, endPoint x: 1282, endPoint y: 232, distance: 372.0
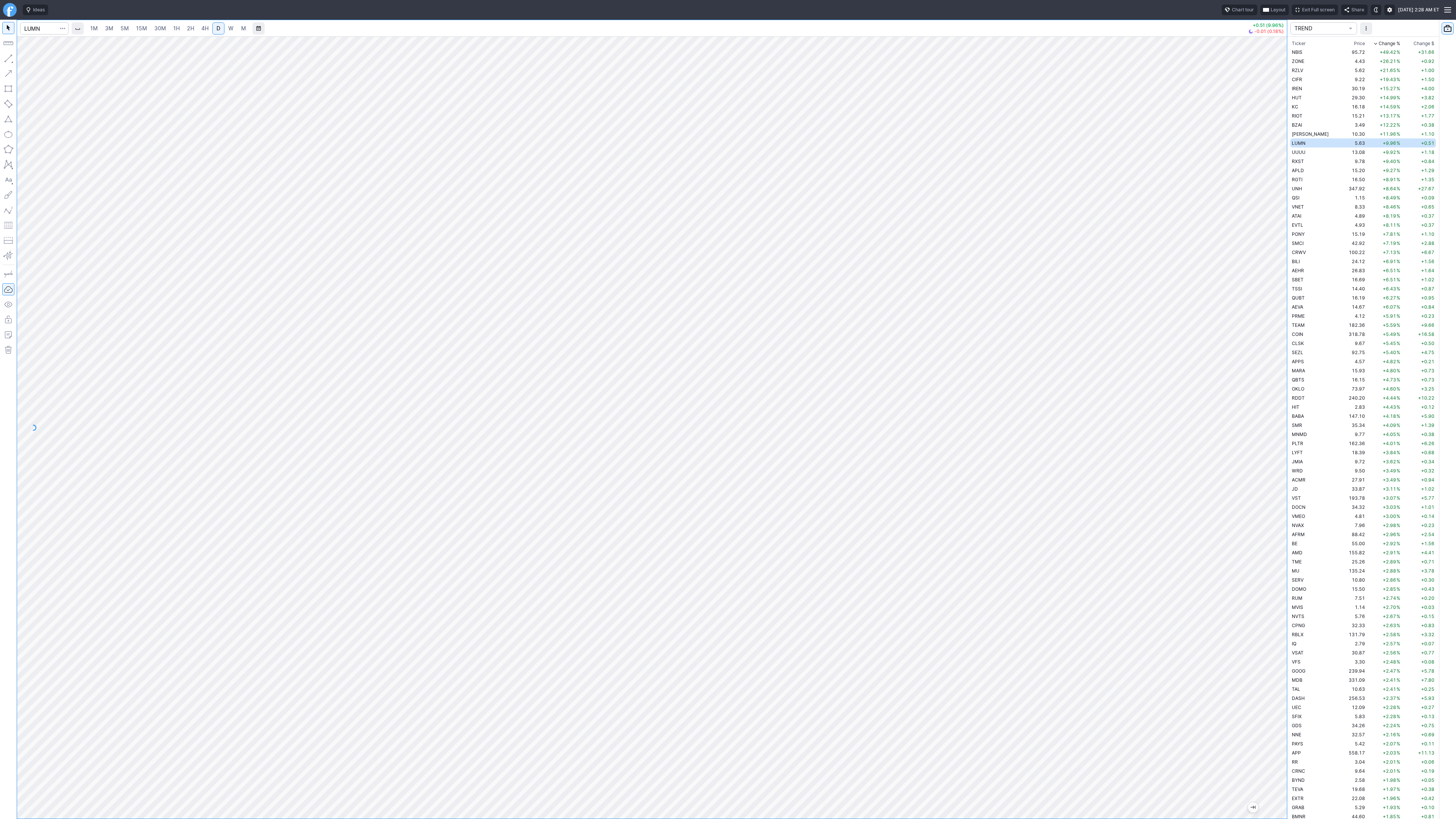
click at [1282, 232] on div at bounding box center [1279, 426] width 16 height 763
click at [6, 59] on button "button" at bounding box center [8, 58] width 12 height 12
click at [5, 57] on button "button" at bounding box center [8, 58] width 12 height 12
click at [1264, 562] on div at bounding box center [652, 427] width 1270 height 782
click at [10, 58] on button "button" at bounding box center [8, 58] width 12 height 12
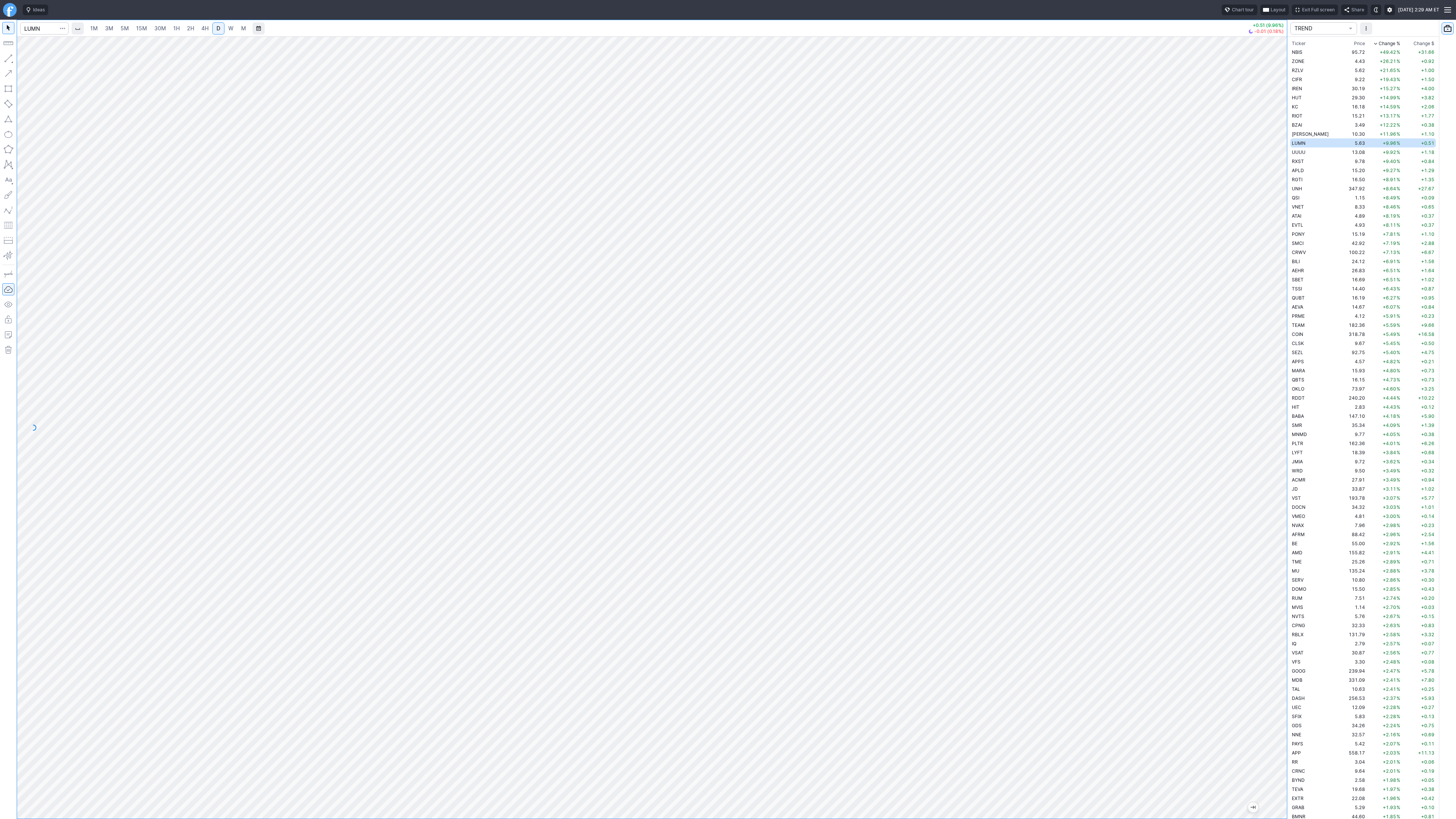
click at [1237, 629] on div at bounding box center [652, 427] width 1270 height 782
click at [6, 58] on button "button" at bounding box center [8, 58] width 12 height 12
click at [11, 59] on button "button" at bounding box center [8, 58] width 12 height 12
drag, startPoint x: 7, startPoint y: 58, endPoint x: 12, endPoint y: 110, distance: 52.2
click at [6, 60] on button "button" at bounding box center [8, 58] width 12 height 12
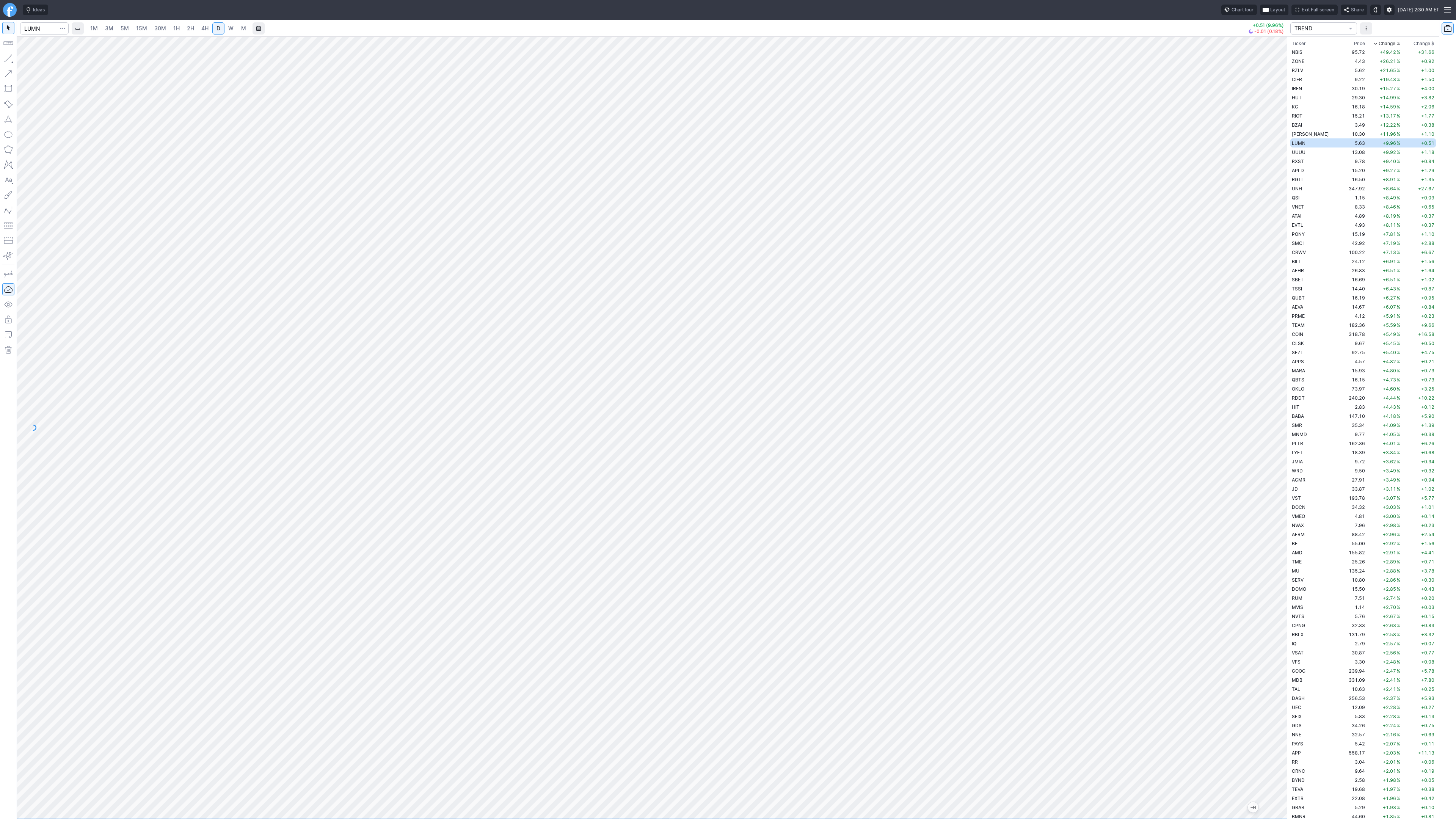
click at [11, 59] on button "button" at bounding box center [8, 58] width 12 height 12
click at [36, 62] on span "Line" at bounding box center [44, 60] width 31 height 7
click at [33, 60] on span "Line" at bounding box center [44, 60] width 31 height 7
drag, startPoint x: 2, startPoint y: 57, endPoint x: 56, endPoint y: 87, distance: 61.8
click at [3, 58] on button "button" at bounding box center [8, 58] width 12 height 12
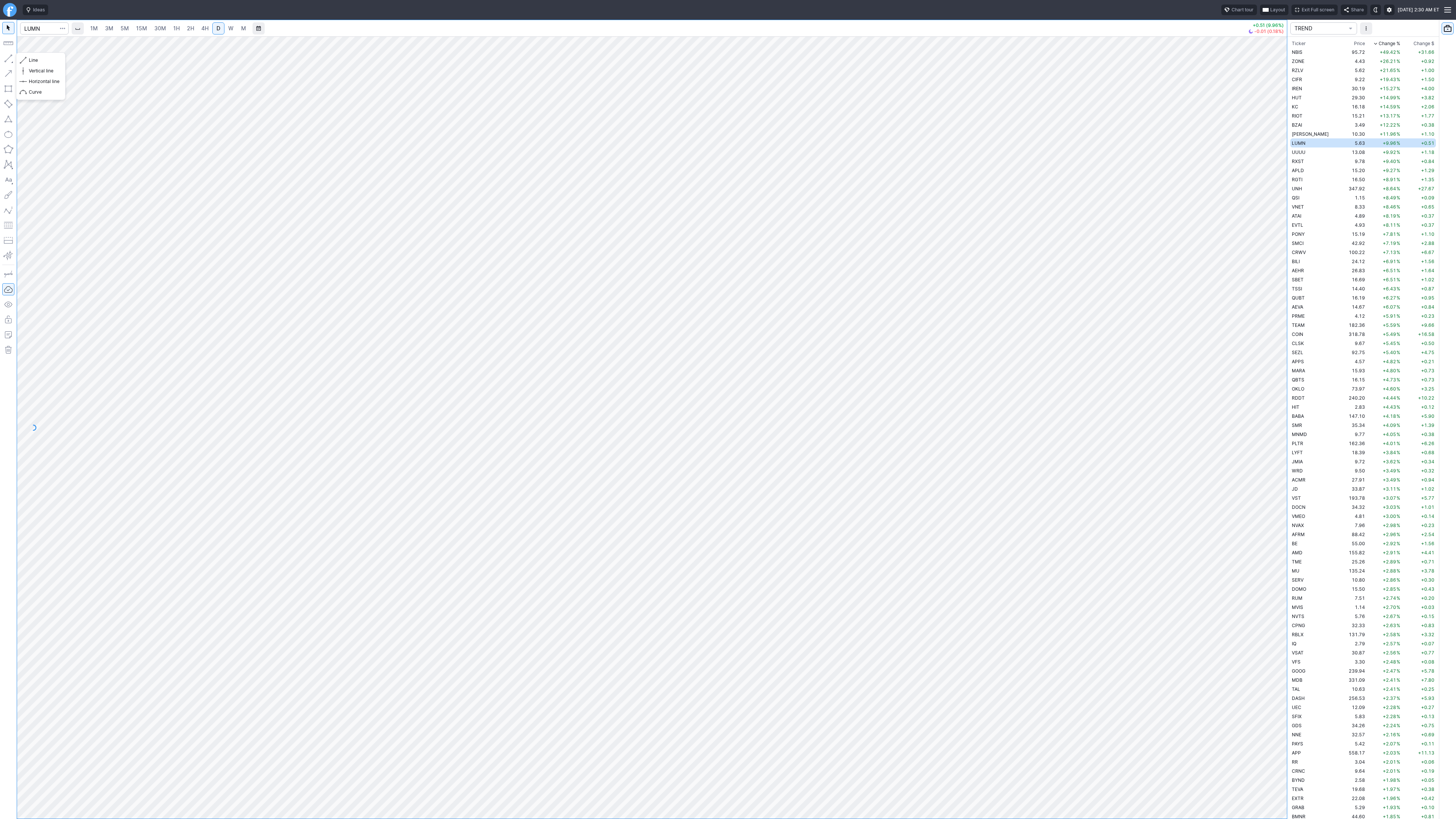
click at [6, 58] on button "button" at bounding box center [8, 58] width 12 height 12
drag, startPoint x: 8, startPoint y: 55, endPoint x: 38, endPoint y: 96, distance: 50.8
click at [8, 56] on button "button" at bounding box center [8, 58] width 12 height 12
click at [1299, 151] on span "UUUU" at bounding box center [1299, 152] width 14 height 6
